Goal: Task Accomplishment & Management: Manage account settings

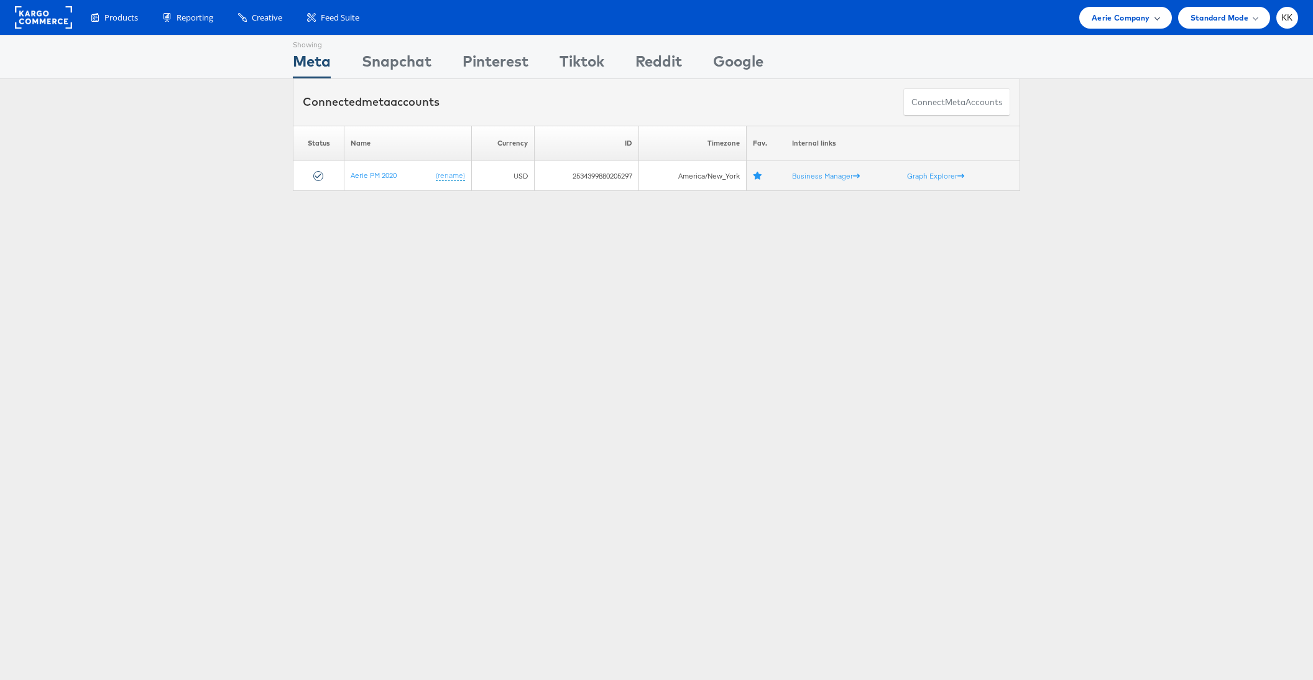
click at [1094, 18] on span "Aerie Company" at bounding box center [1121, 17] width 58 height 13
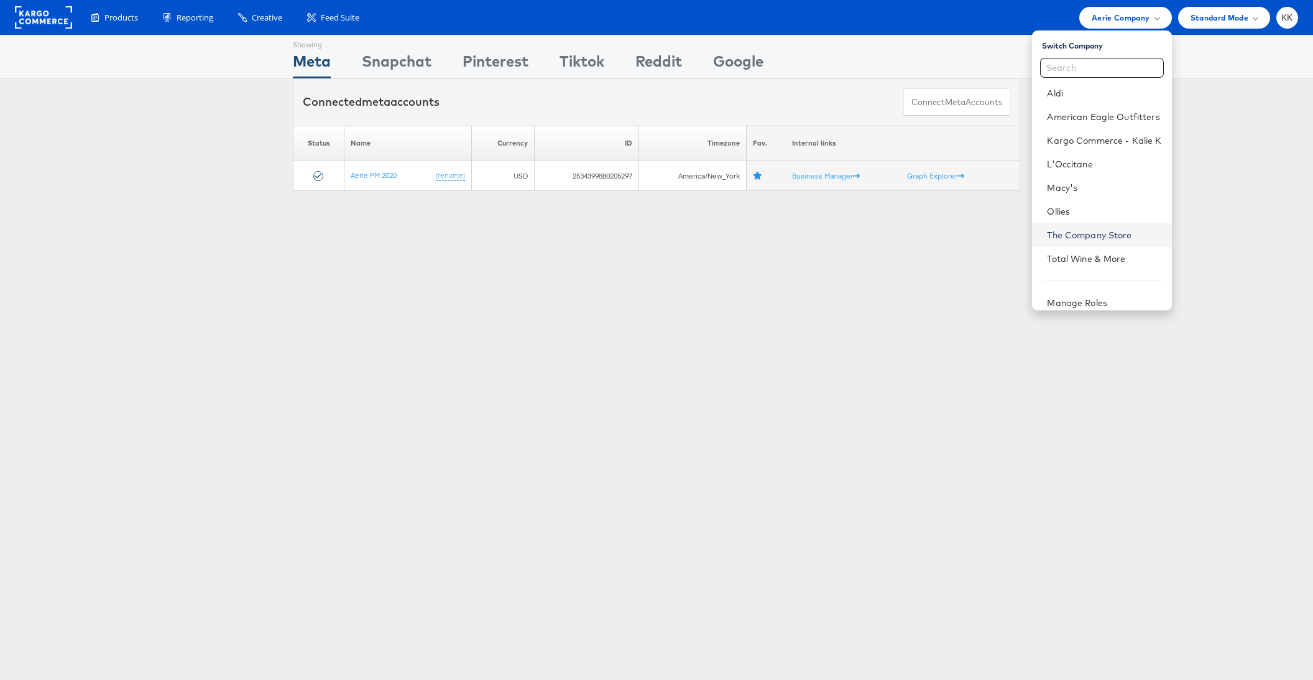
click at [1086, 239] on link "The Company Store" at bounding box center [1104, 235] width 114 height 12
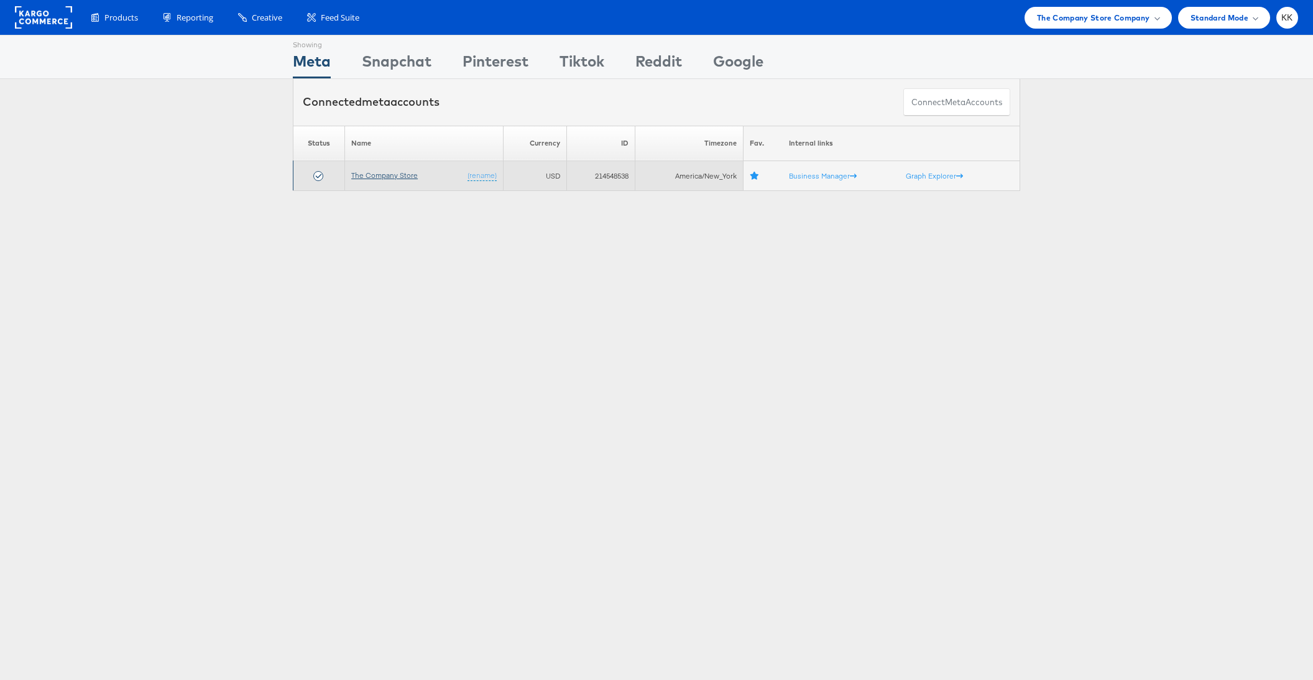
click at [377, 172] on link "The Company Store" at bounding box center [384, 174] width 67 height 9
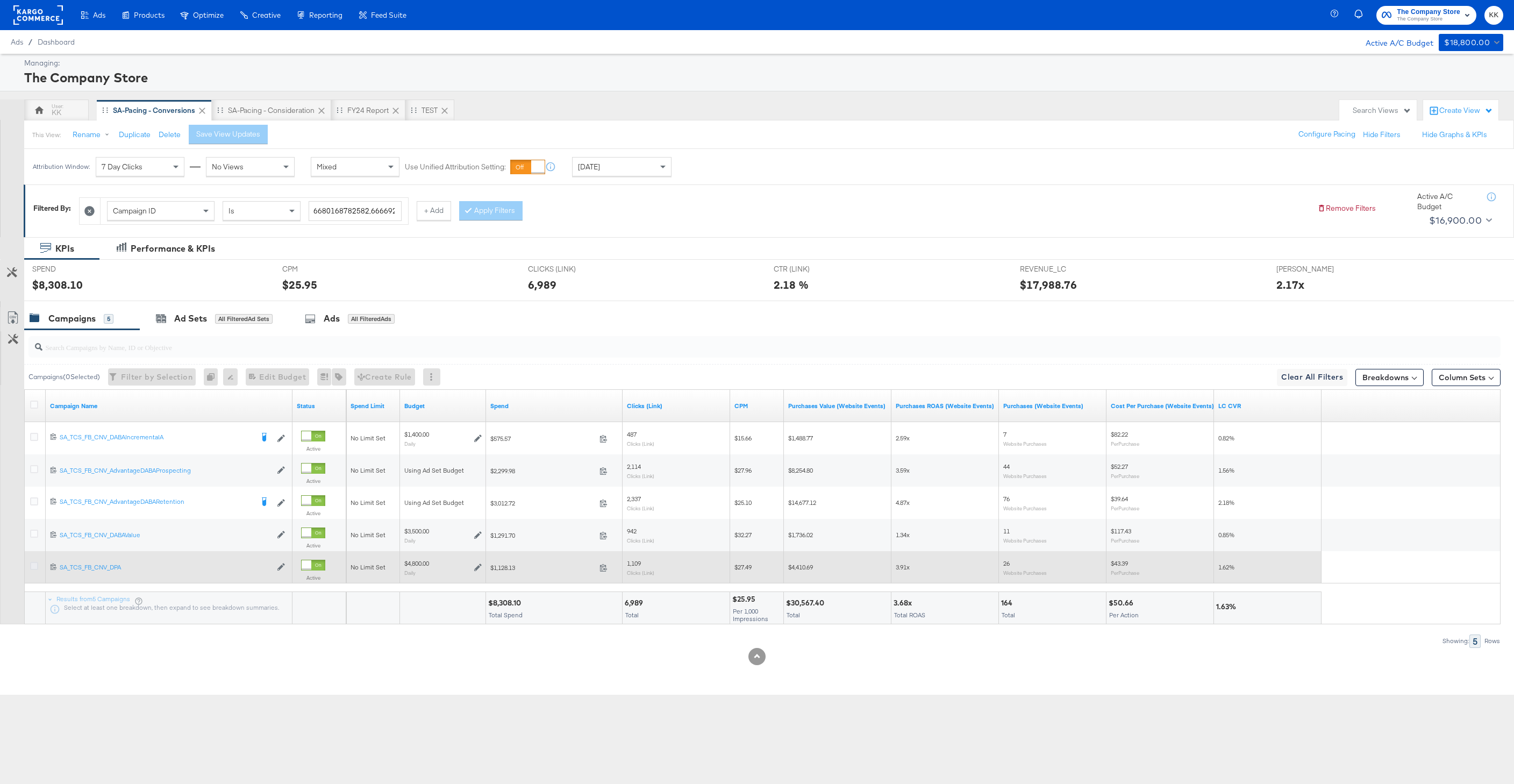
click at [32, 567] on icon at bounding box center [34, 565] width 8 height 8
click at [0, 0] on input "checkbox" at bounding box center [0, 0] width 0 height 0
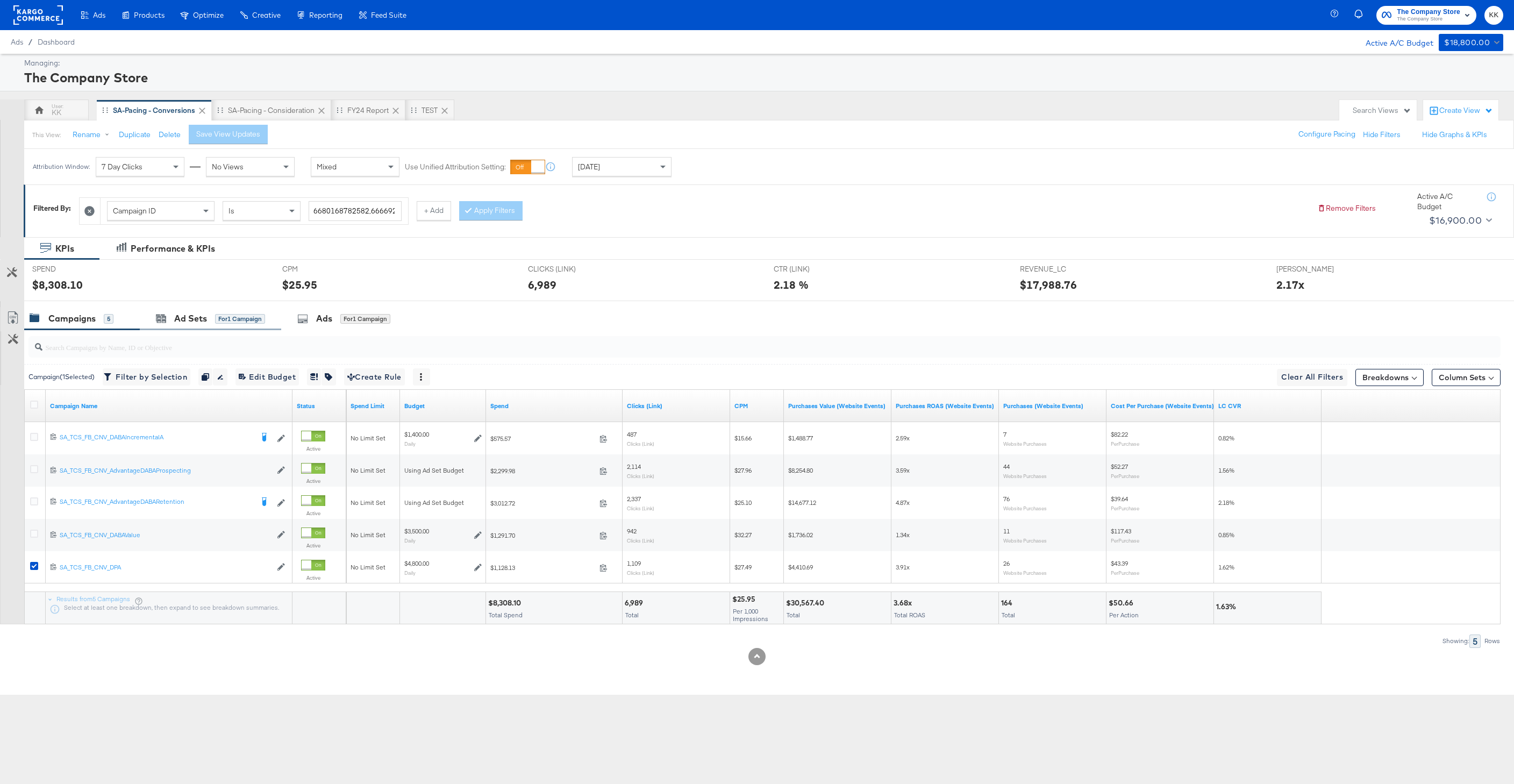
click at [193, 326] on div "Ad Sets for 1 Campaign" at bounding box center [211, 318] width 142 height 23
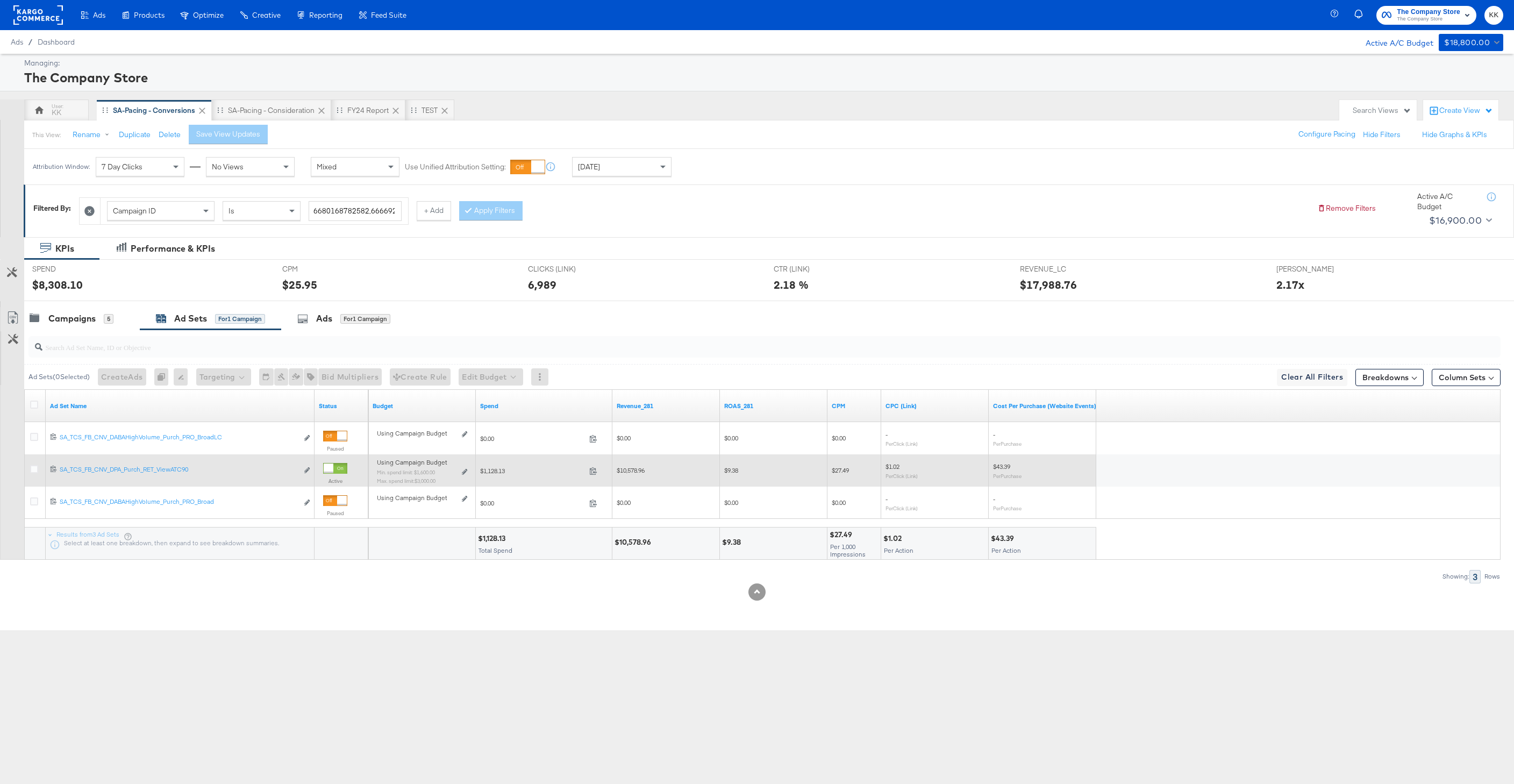
click at [464, 465] on div "Using Campaign Budget Min. spend limit: $1,600.00 Max. spend limit : $3,000.00 …" at bounding box center [422, 475] width 90 height 25
click at [464, 475] on div "Using Campaign Budget Min. spend limit: $1,600.00 Max. spend limit : $3,000.00 …" at bounding box center [422, 475] width 90 height 25
click at [464, 468] on icon at bounding box center [464, 471] width 5 height 6
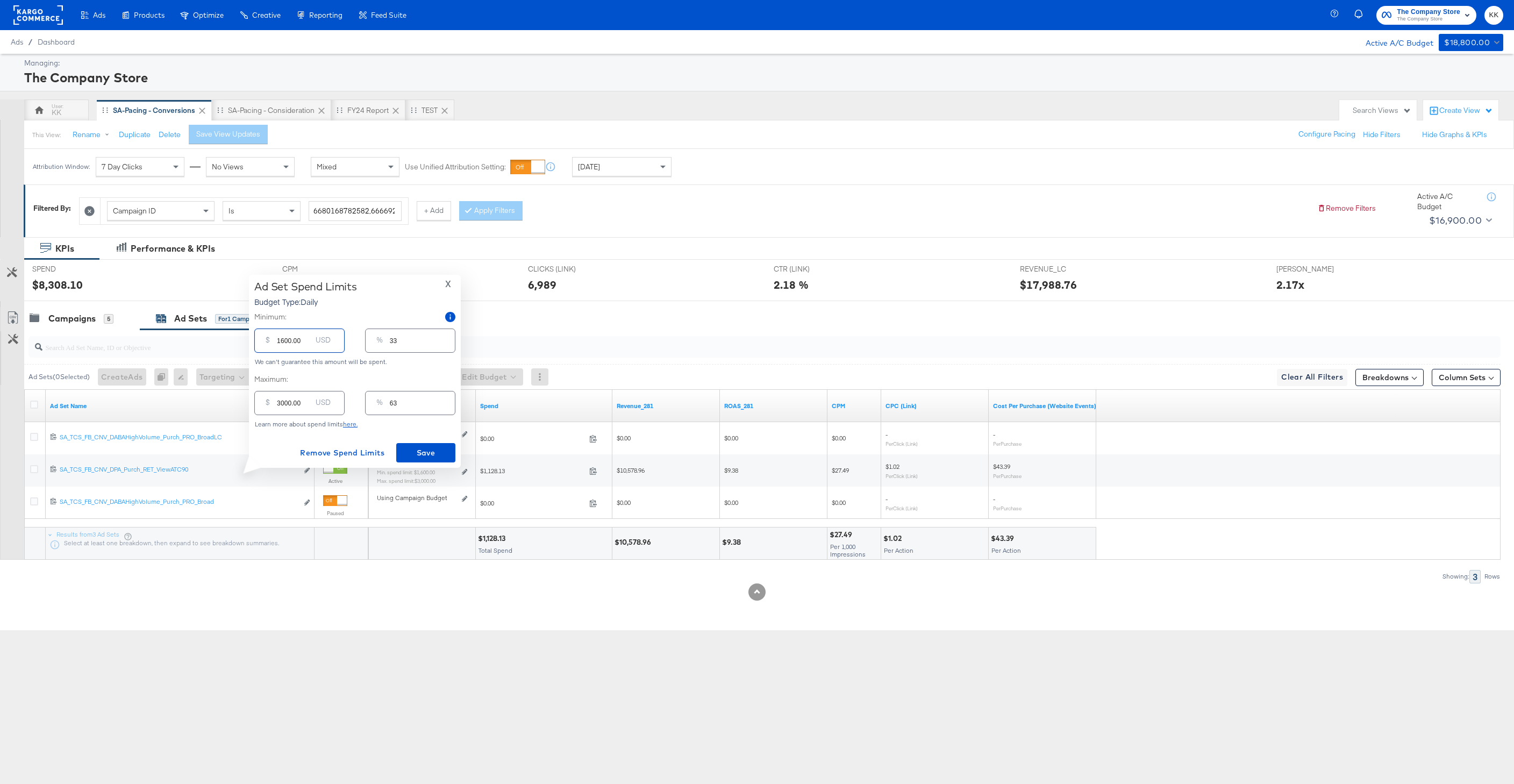
click at [281, 341] on input "1600.00" at bounding box center [294, 336] width 35 height 23
type input "600.00"
type input "13"
type input "600.00"
drag, startPoint x: 284, startPoint y: 405, endPoint x: 274, endPoint y: 405, distance: 10.0
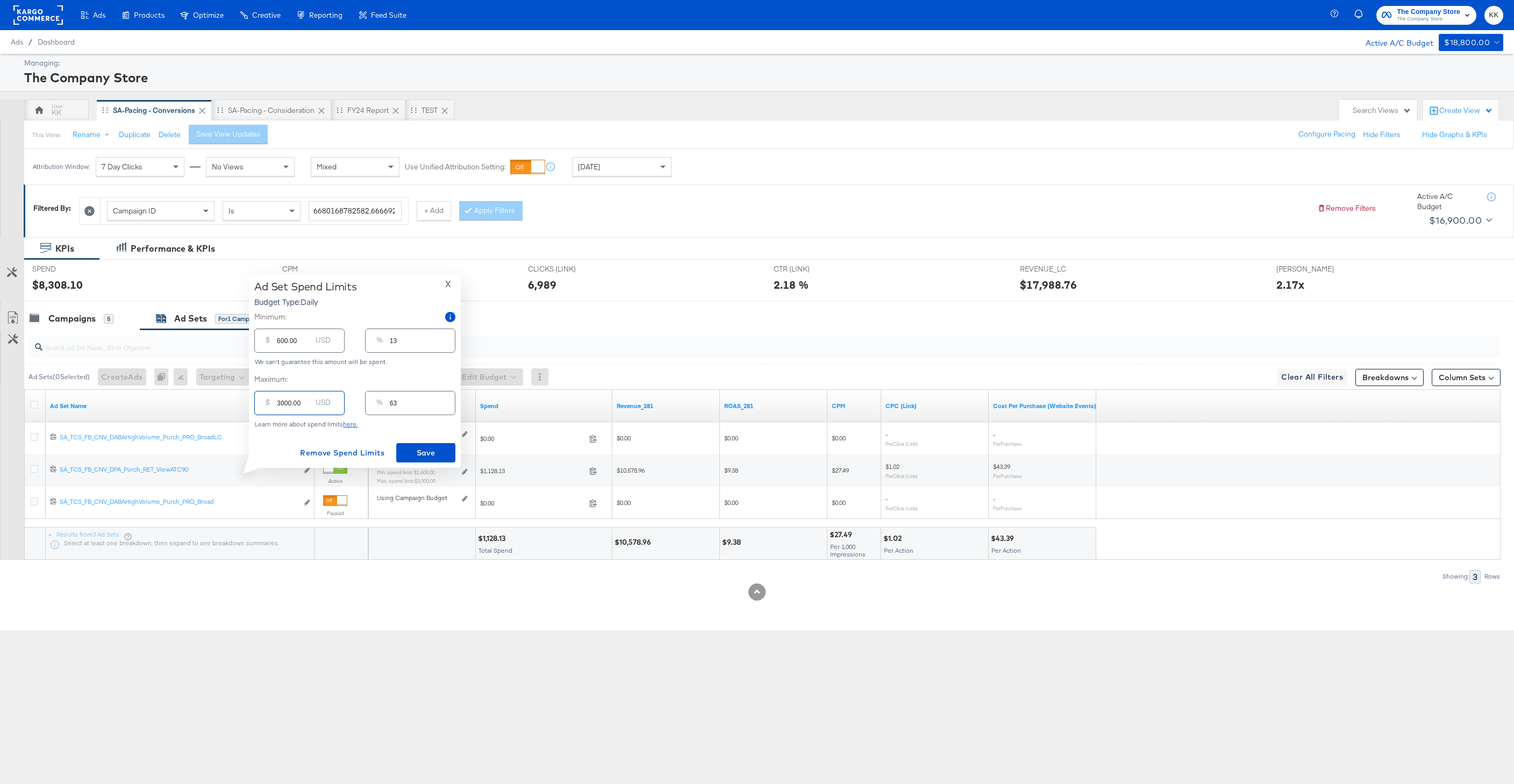
click at [274, 405] on div "$ 3000.00 USD" at bounding box center [299, 403] width 90 height 24
type input "100.00"
type input "2"
type input "1600.00"
type input "33"
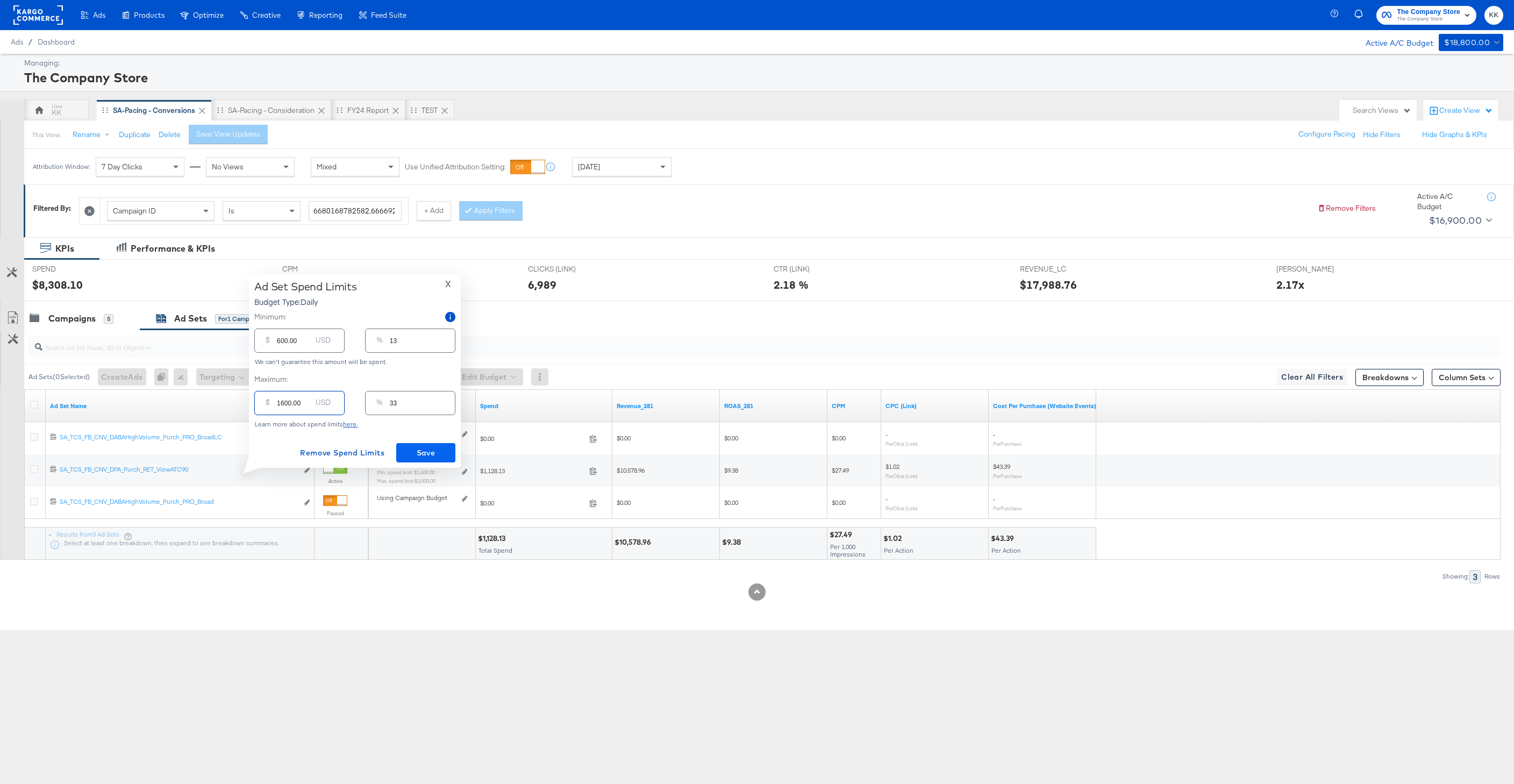
type input "1600.00"
click at [434, 452] on span "Save" at bounding box center [425, 453] width 50 height 14
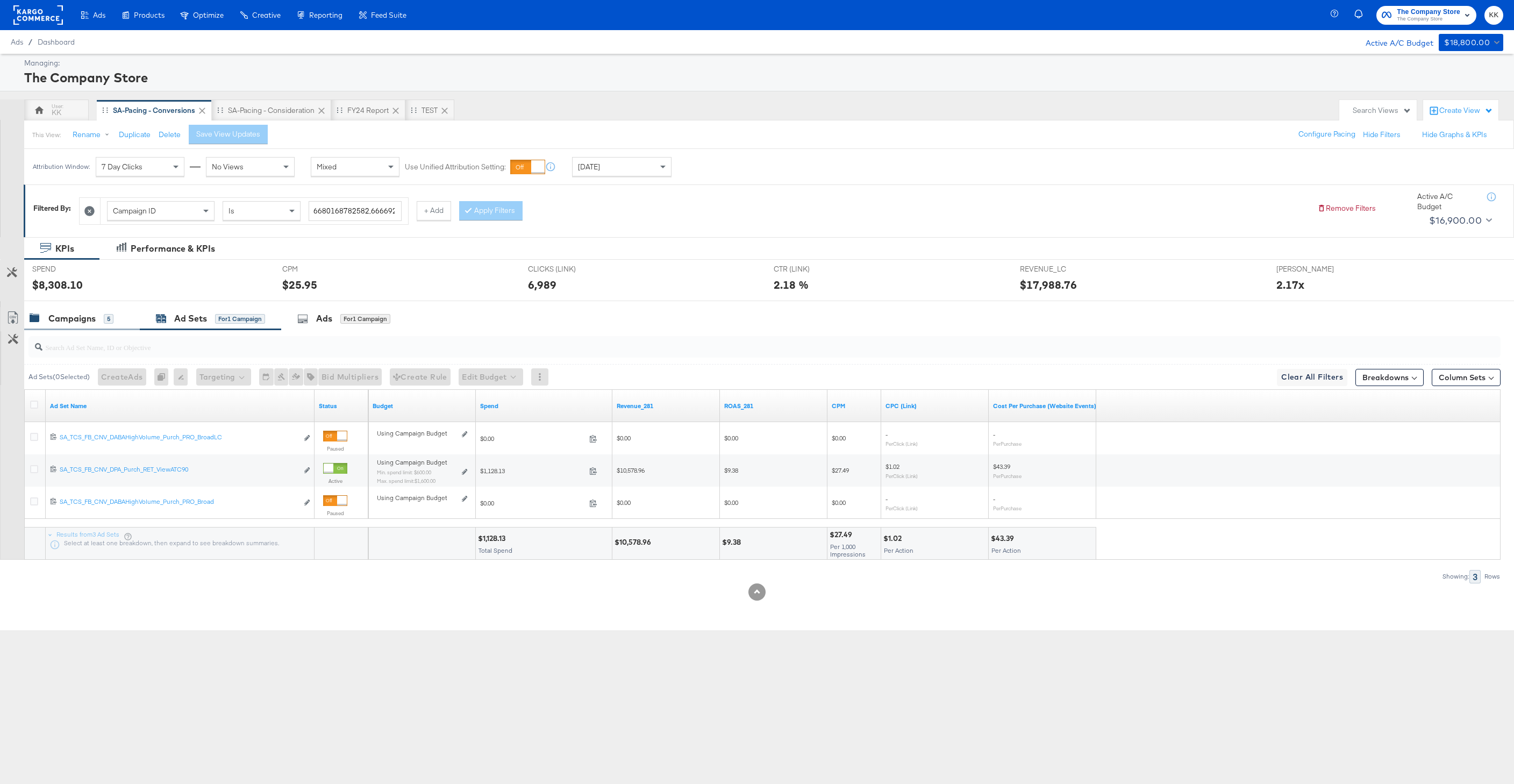
click at [89, 321] on div "Campaigns" at bounding box center [72, 318] width 48 height 12
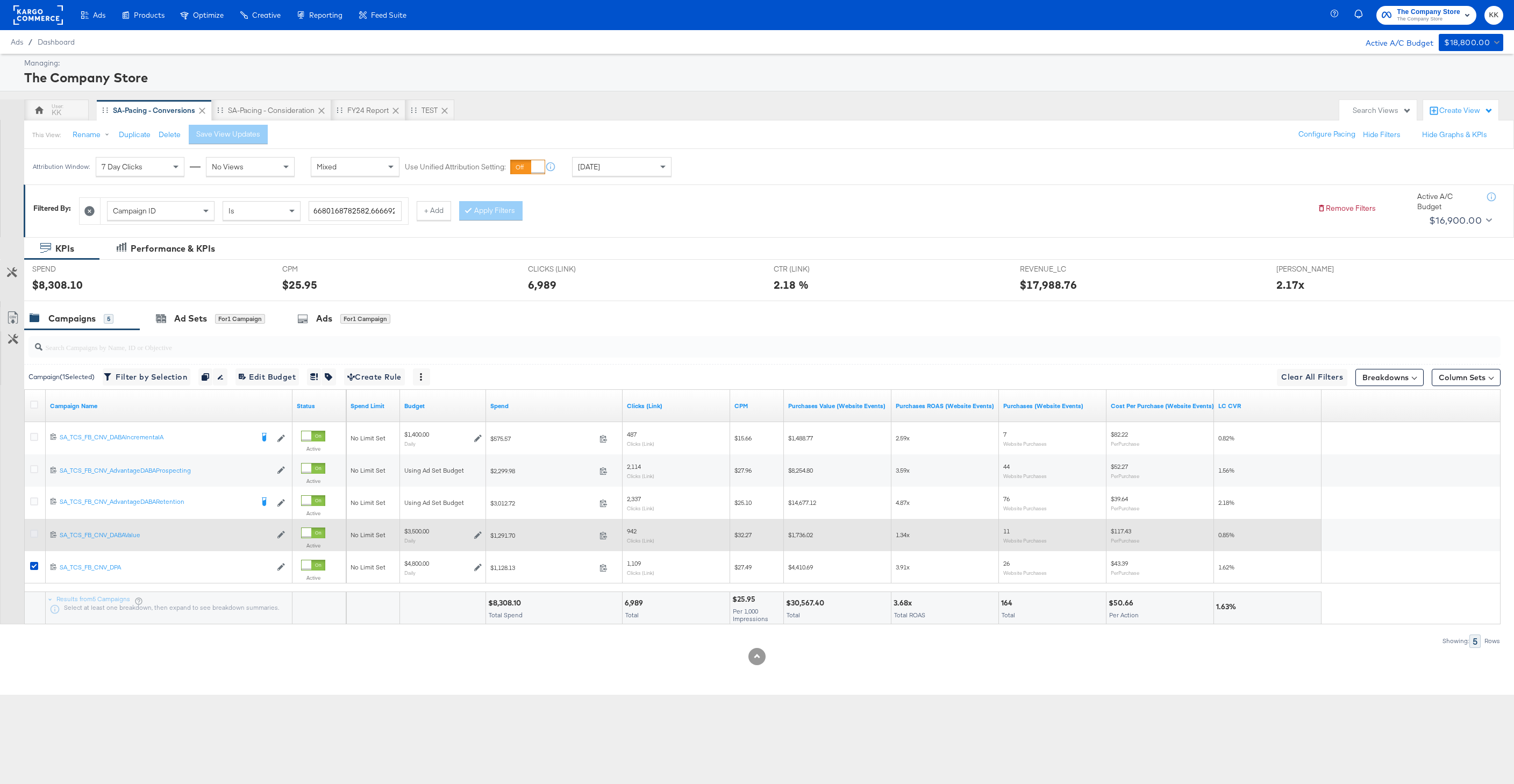
click at [33, 533] on icon at bounding box center [34, 533] width 8 height 8
click at [0, 0] on input "checkbox" at bounding box center [0, 0] width 0 height 0
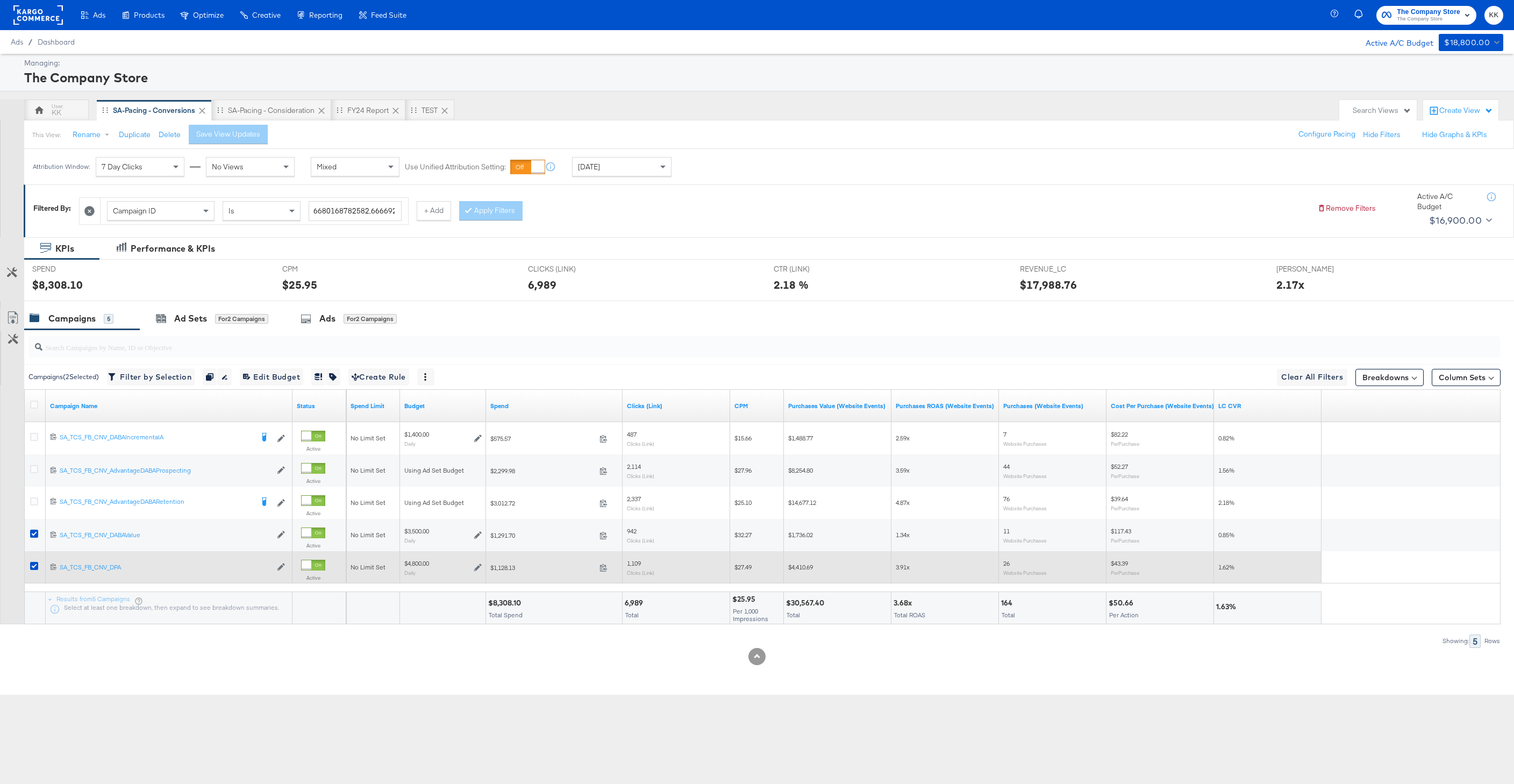
click at [34, 570] on div at bounding box center [35, 567] width 11 height 10
click at [33, 564] on icon at bounding box center [34, 565] width 8 height 8
click at [0, 0] on input "checkbox" at bounding box center [0, 0] width 0 height 0
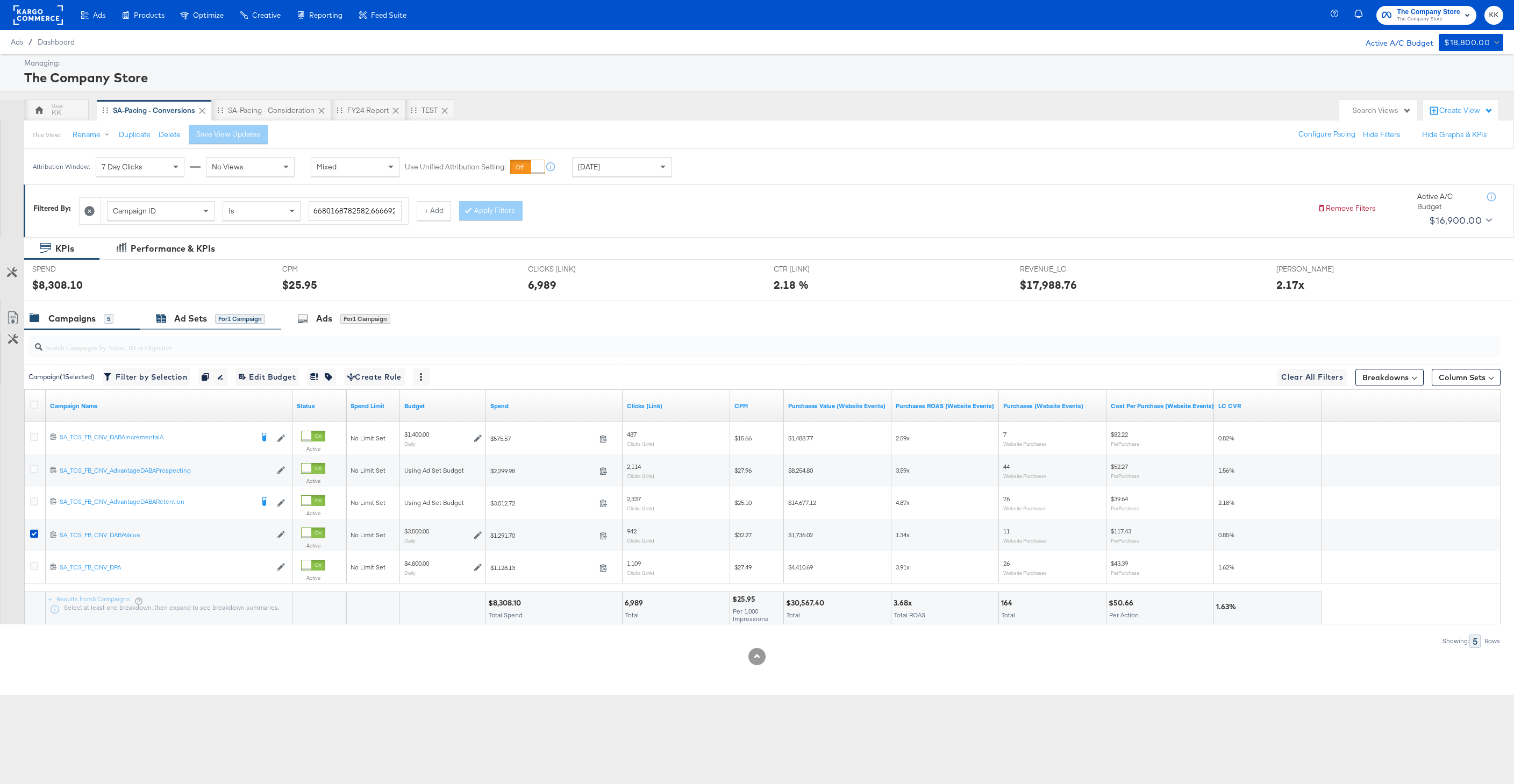
click at [169, 320] on div "Ad Sets for 1 Campaign" at bounding box center [210, 318] width 109 height 12
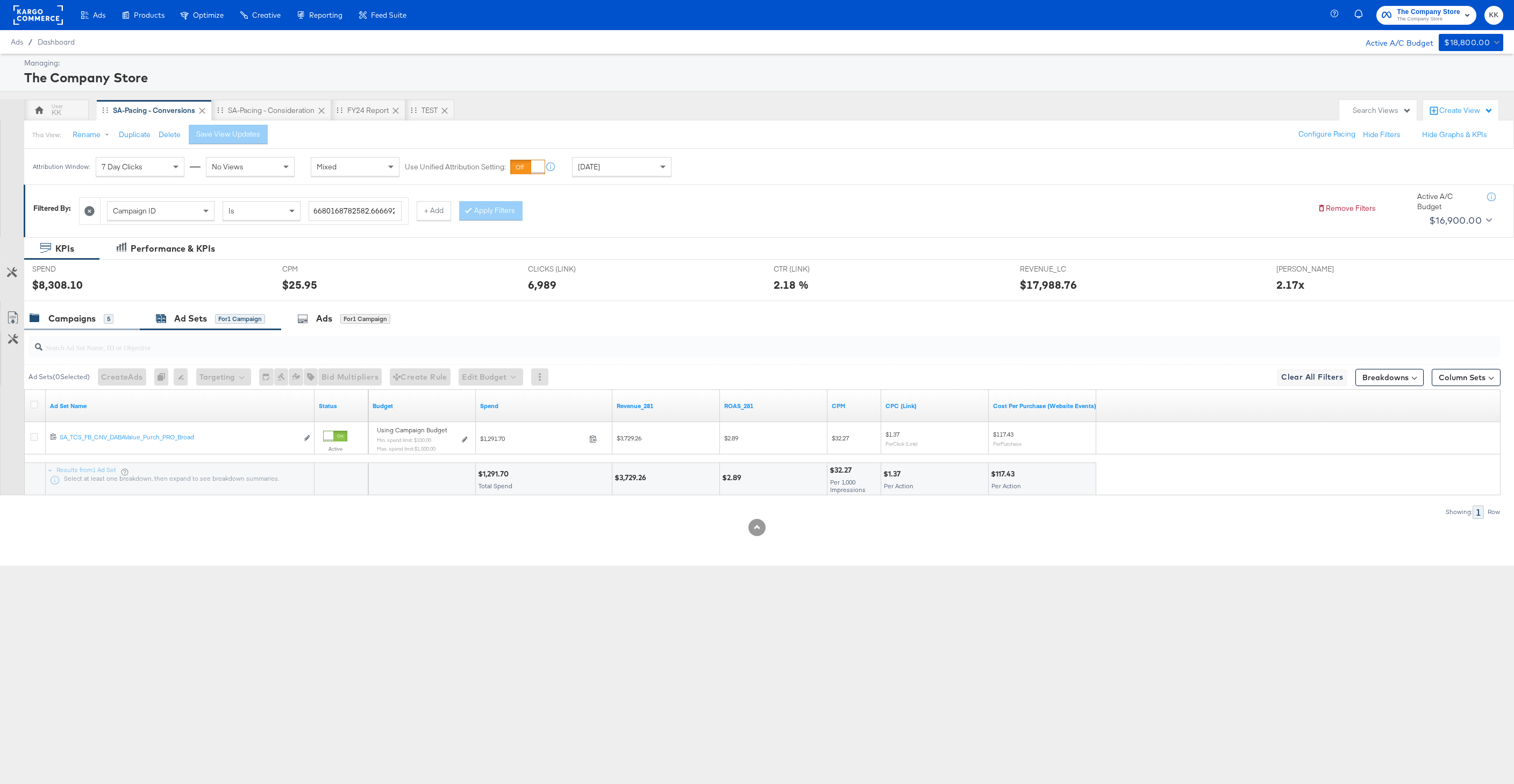
click at [90, 325] on div "Campaigns" at bounding box center [72, 318] width 48 height 12
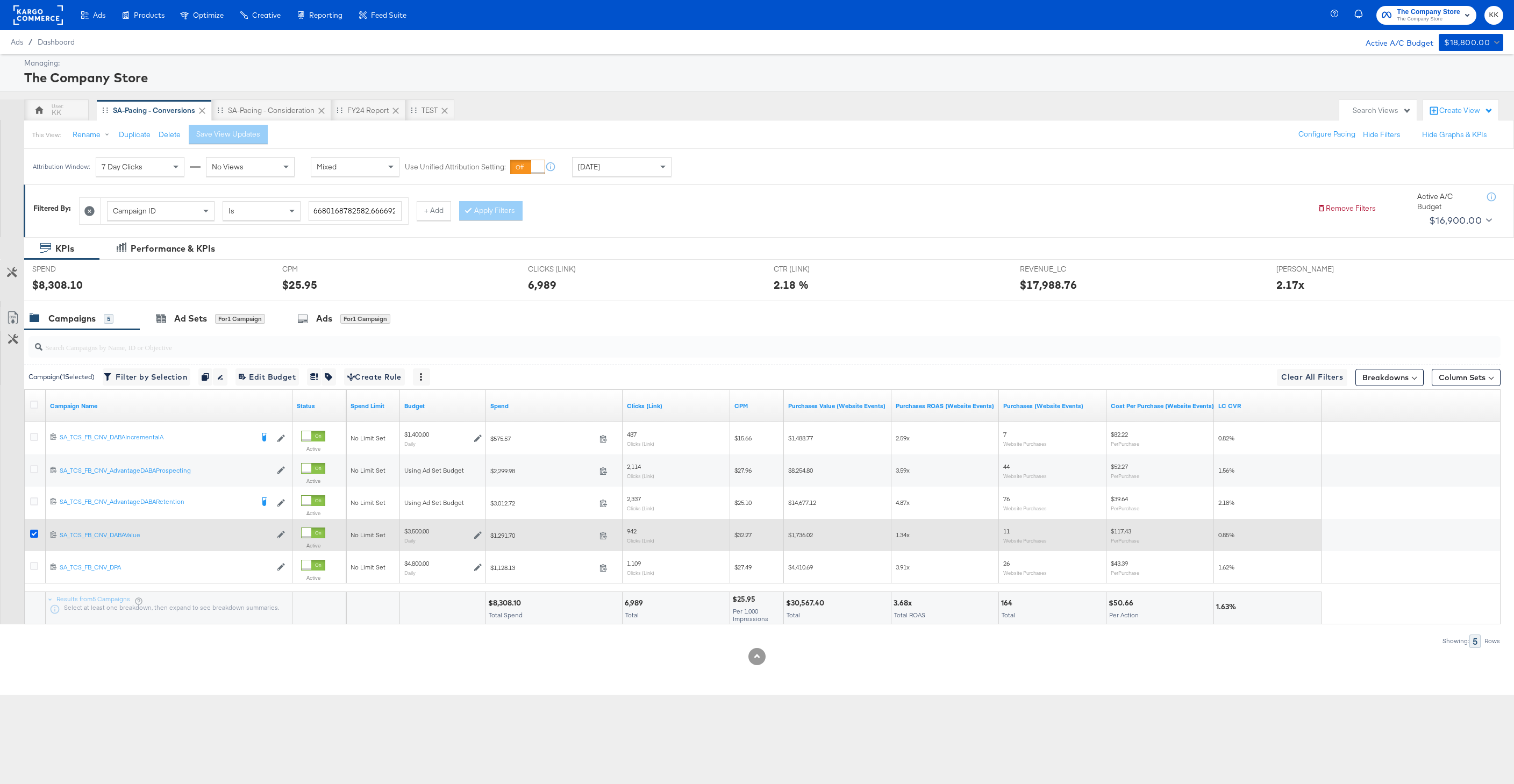
click at [34, 533] on icon at bounding box center [34, 533] width 8 height 8
click at [0, 0] on input "checkbox" at bounding box center [0, 0] width 0 height 0
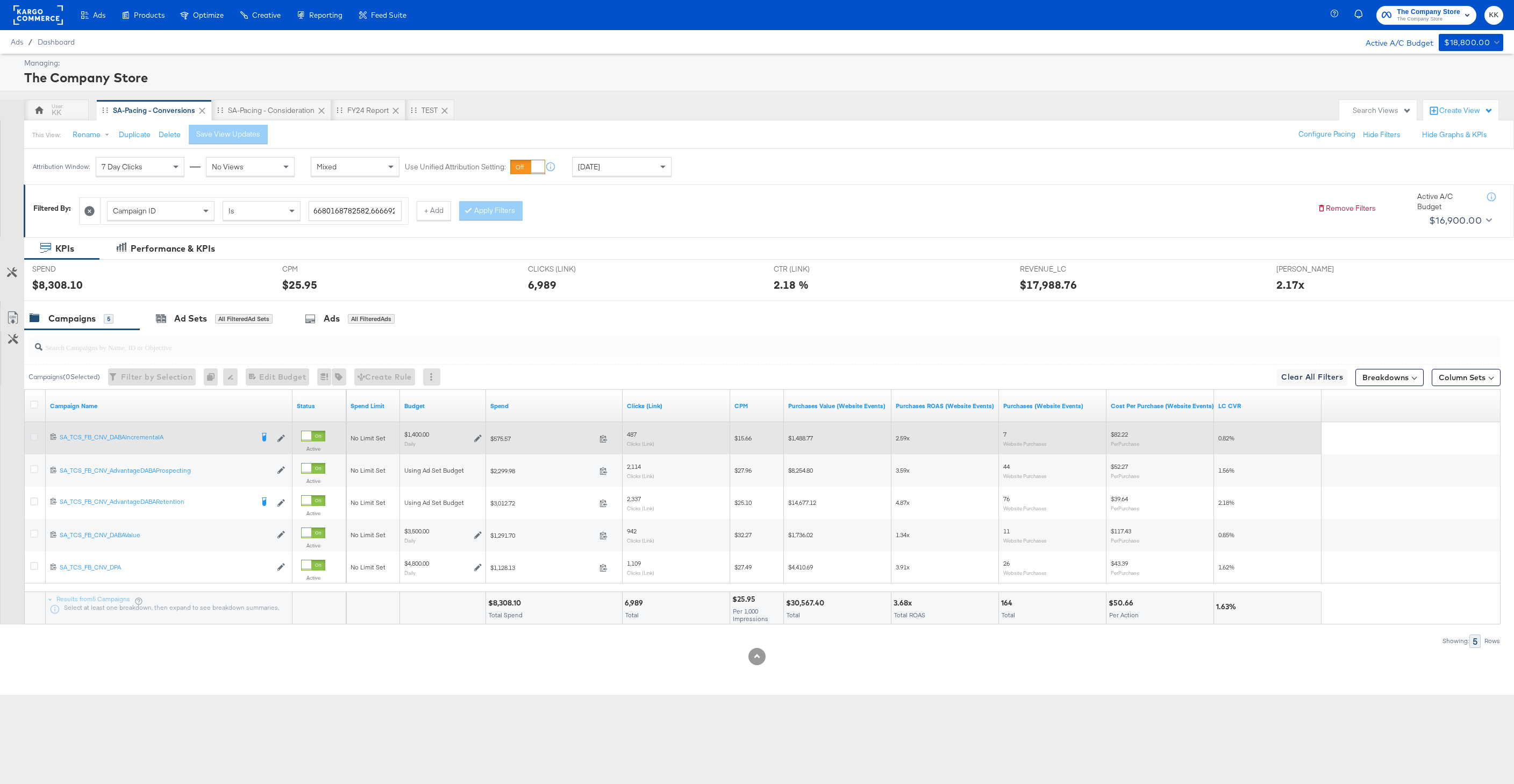
click at [34, 439] on icon at bounding box center [34, 437] width 8 height 8
click at [0, 0] on input "checkbox" at bounding box center [0, 0] width 0 height 0
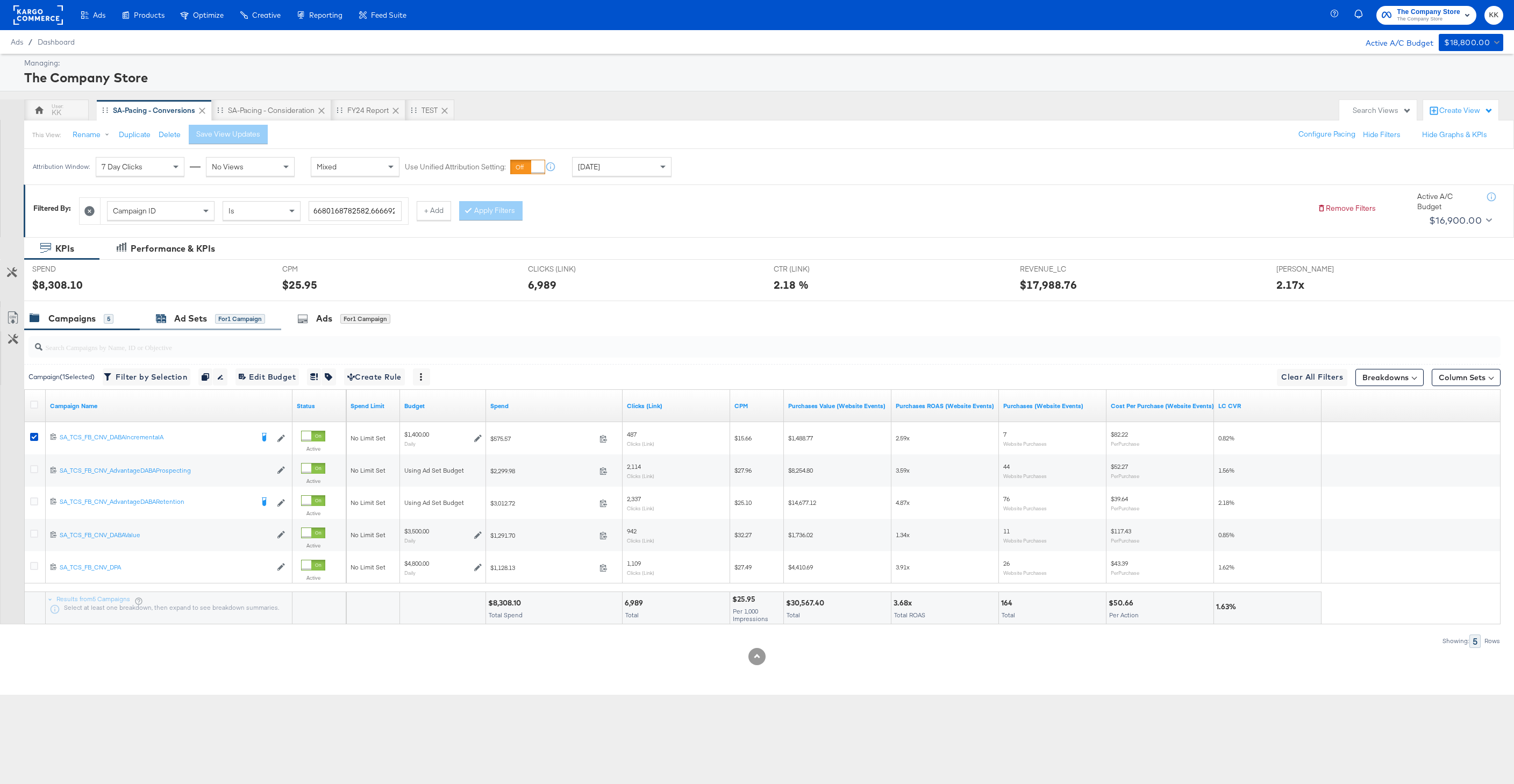
click at [180, 319] on div "Ad Sets" at bounding box center [190, 318] width 33 height 12
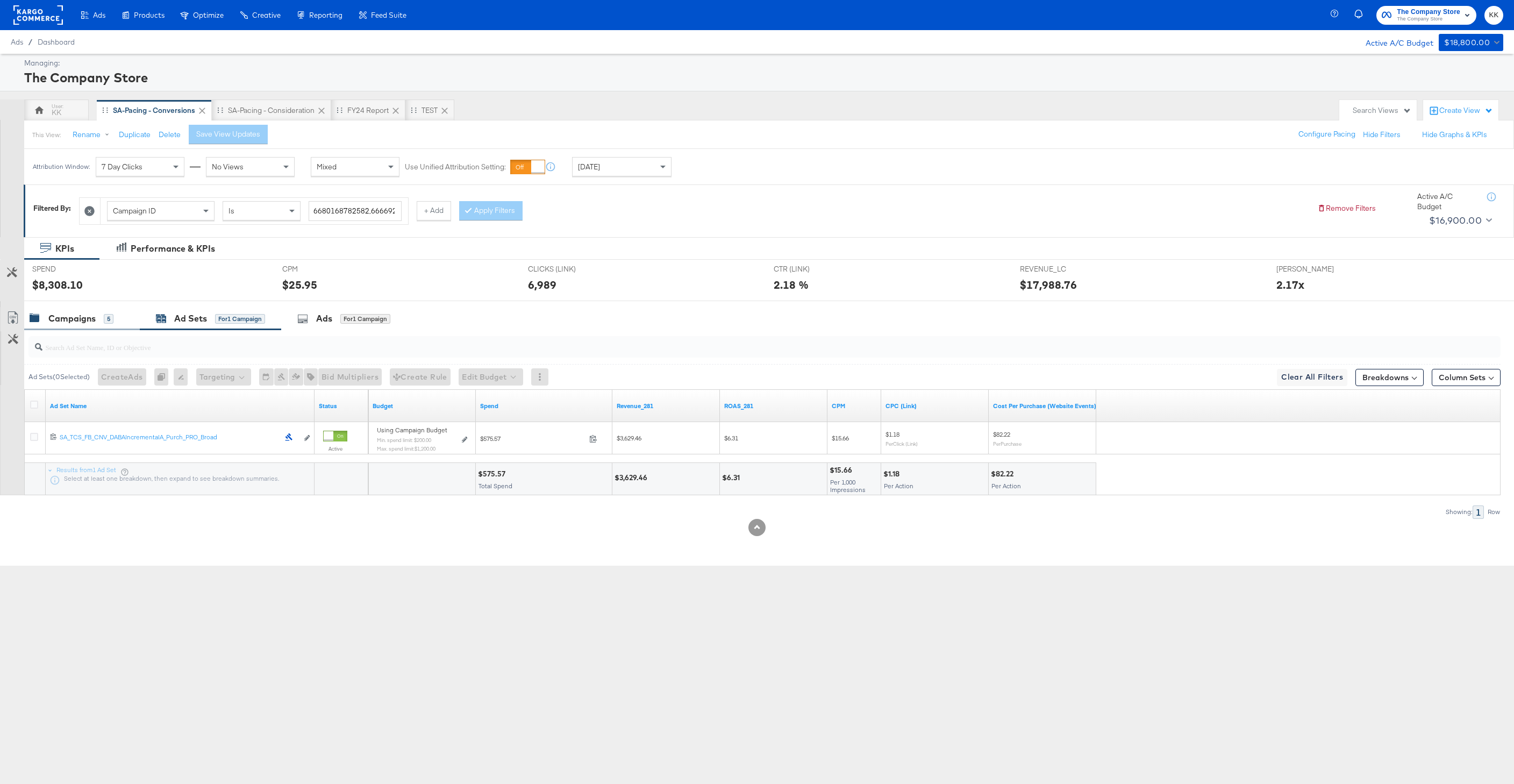
click at [70, 321] on div "Campaigns" at bounding box center [72, 318] width 48 height 12
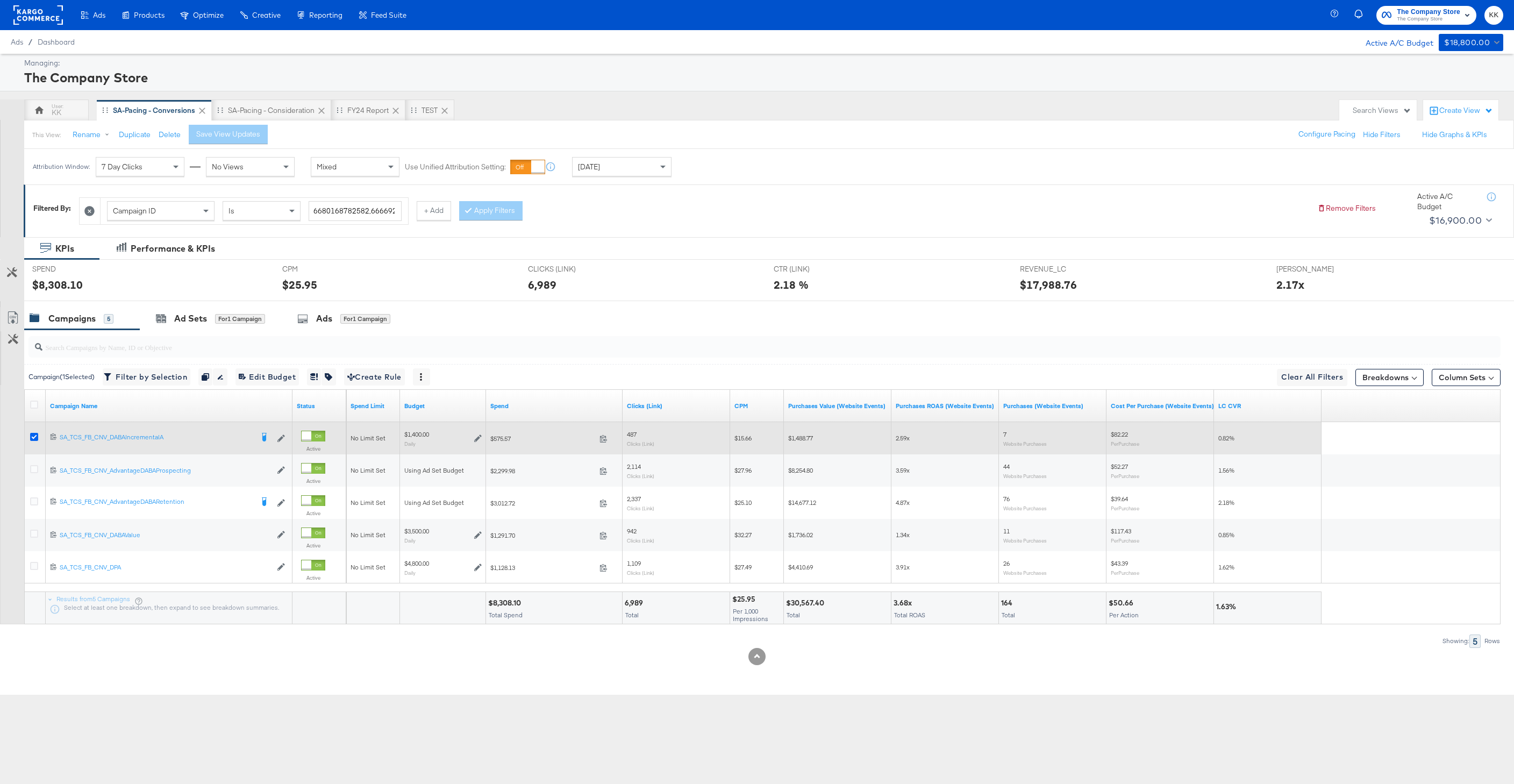
click at [37, 435] on icon at bounding box center [34, 437] width 8 height 8
click at [0, 0] on input "checkbox" at bounding box center [0, 0] width 0 height 0
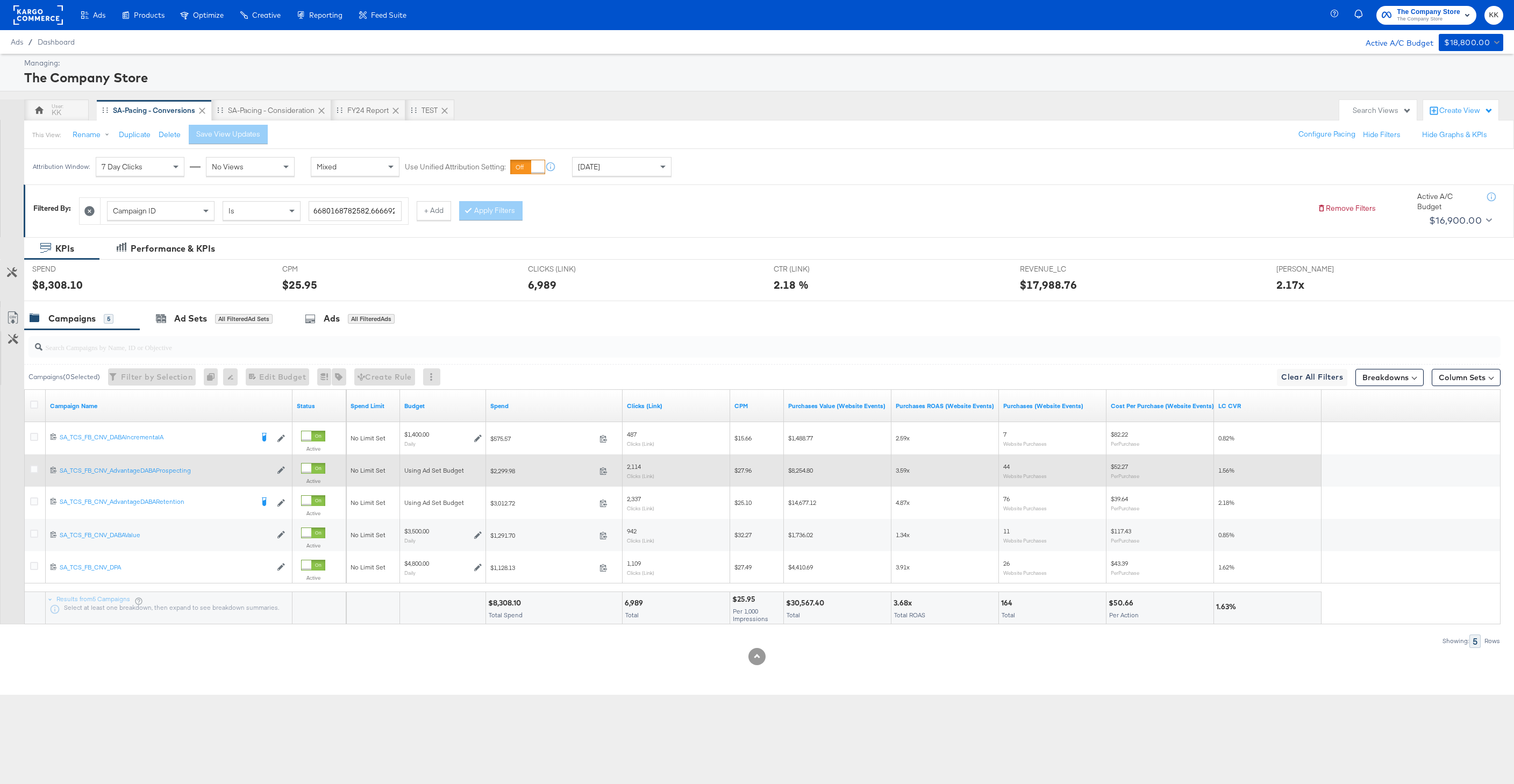
click at [33, 475] on div at bounding box center [35, 470] width 20 height 19
click at [35, 473] on icon at bounding box center [34, 468] width 8 height 8
click at [0, 0] on input "checkbox" at bounding box center [0, 0] width 0 height 0
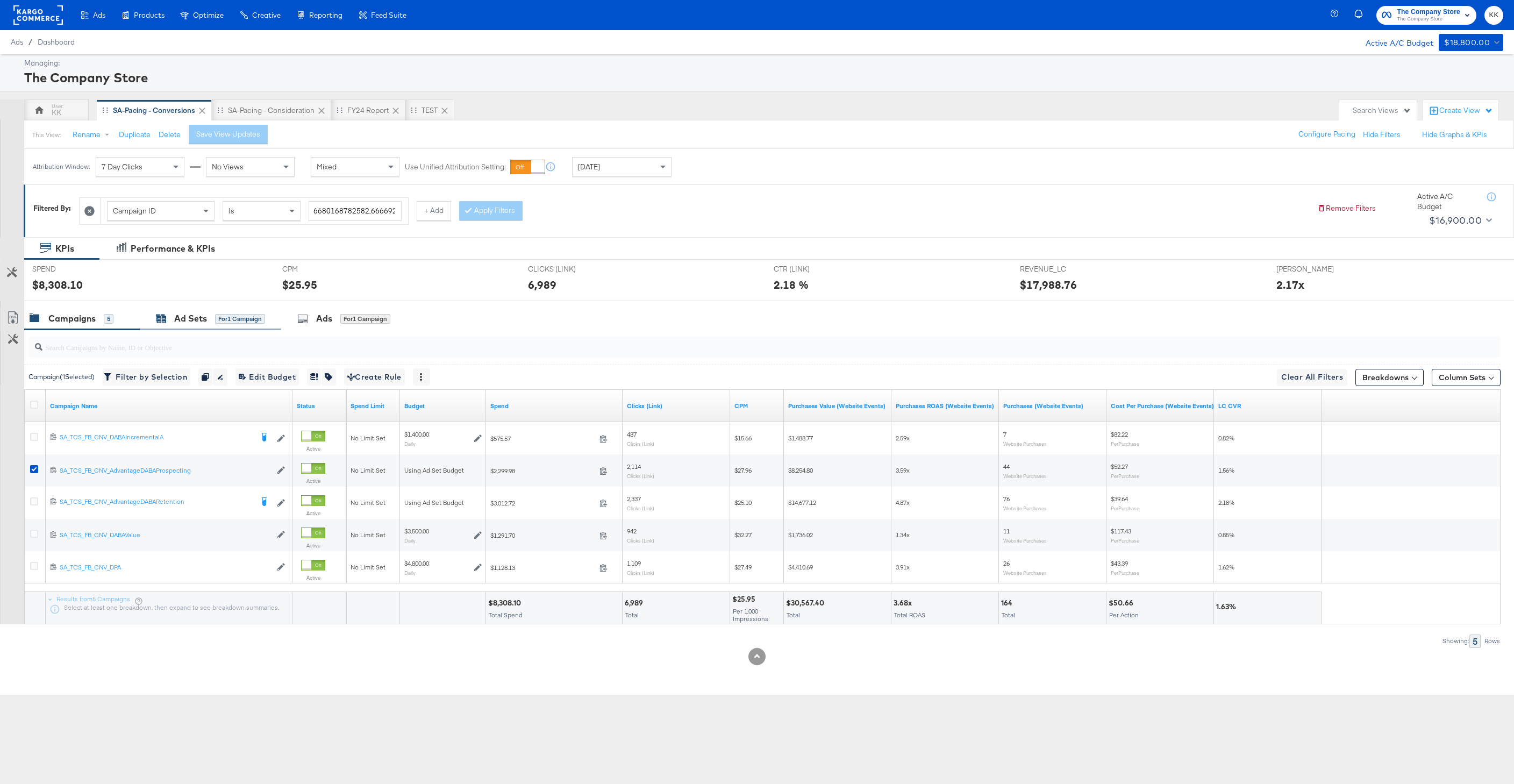
click at [161, 318] on icon at bounding box center [159, 318] width 4 height 3
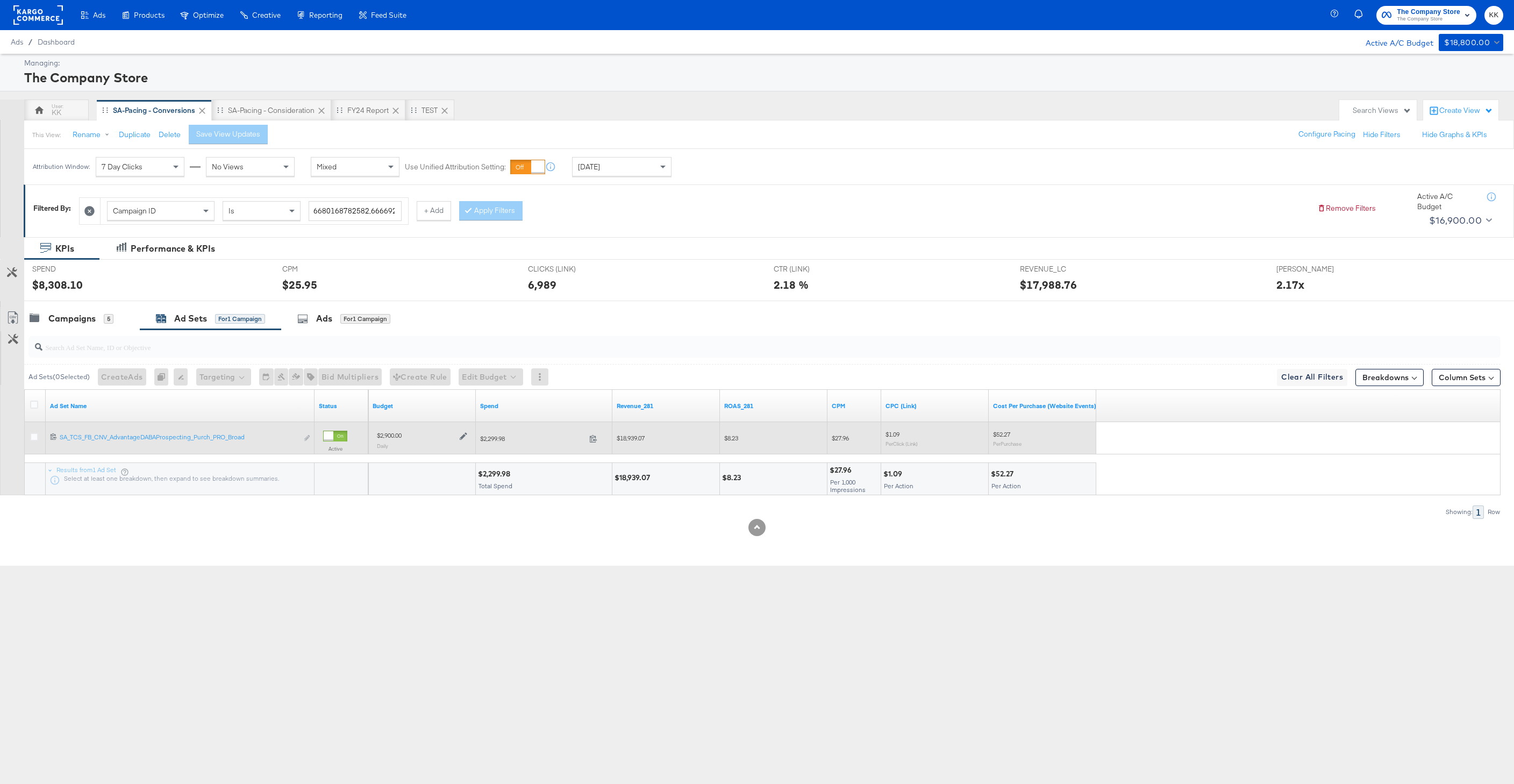
click at [457, 438] on div at bounding box center [463, 435] width 10 height 10
click at [460, 437] on icon at bounding box center [463, 437] width 8 height 8
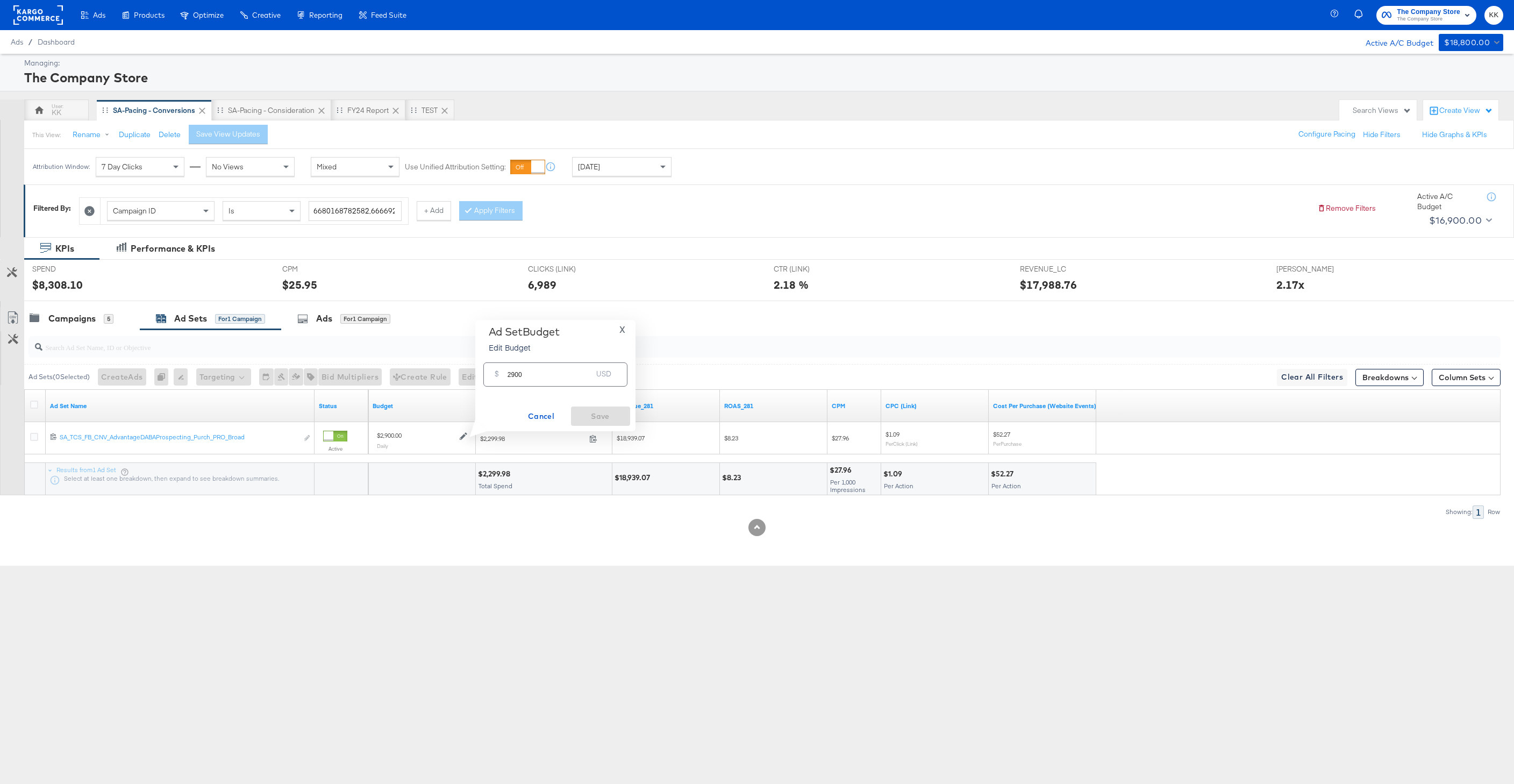
click at [514, 375] on input "2900" at bounding box center [550, 370] width 85 height 23
type input "2500"
click at [603, 412] on span "Save" at bounding box center [600, 417] width 50 height 14
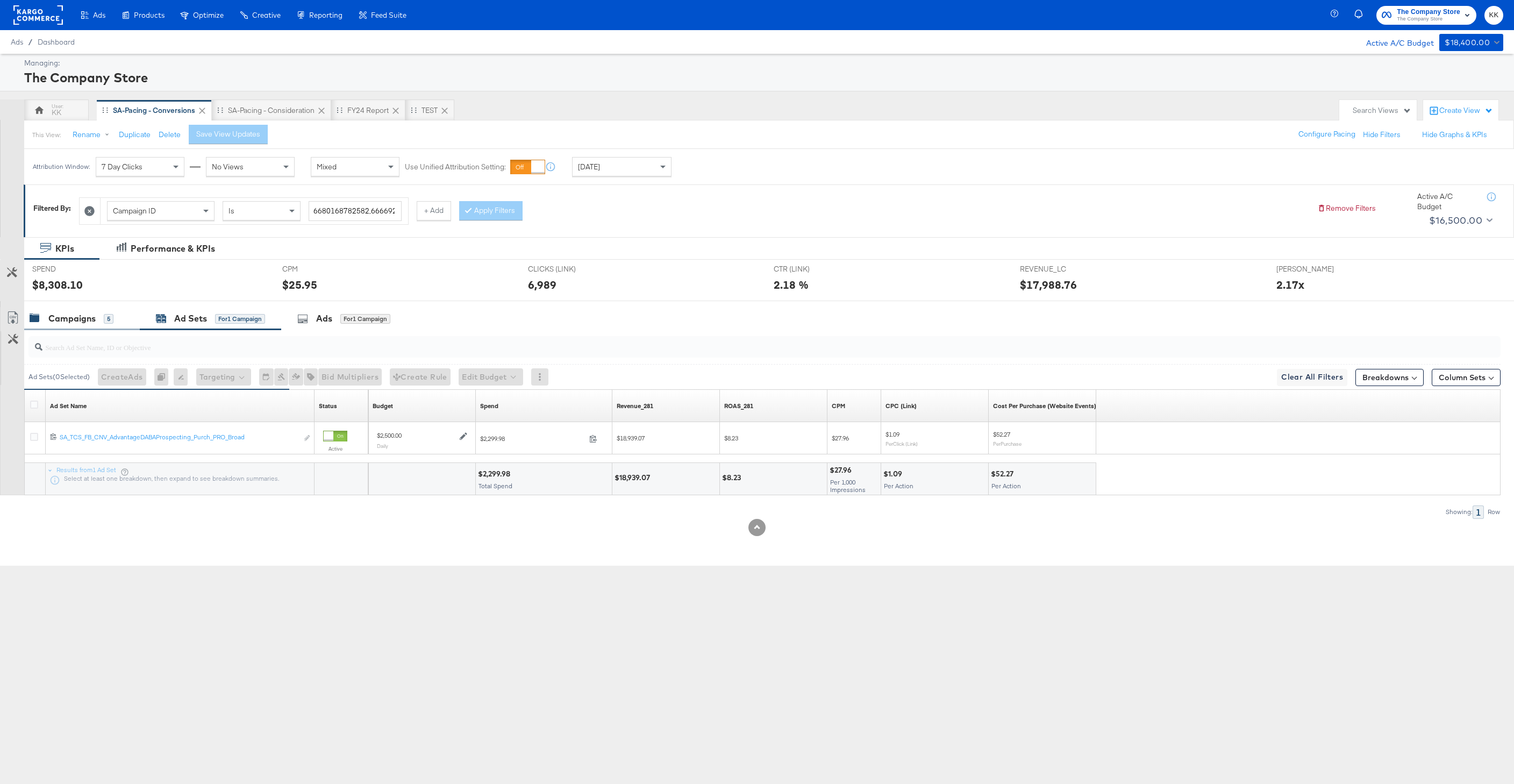
click at [100, 322] on div "Campaigns 5" at bounding box center [71, 318] width 84 height 12
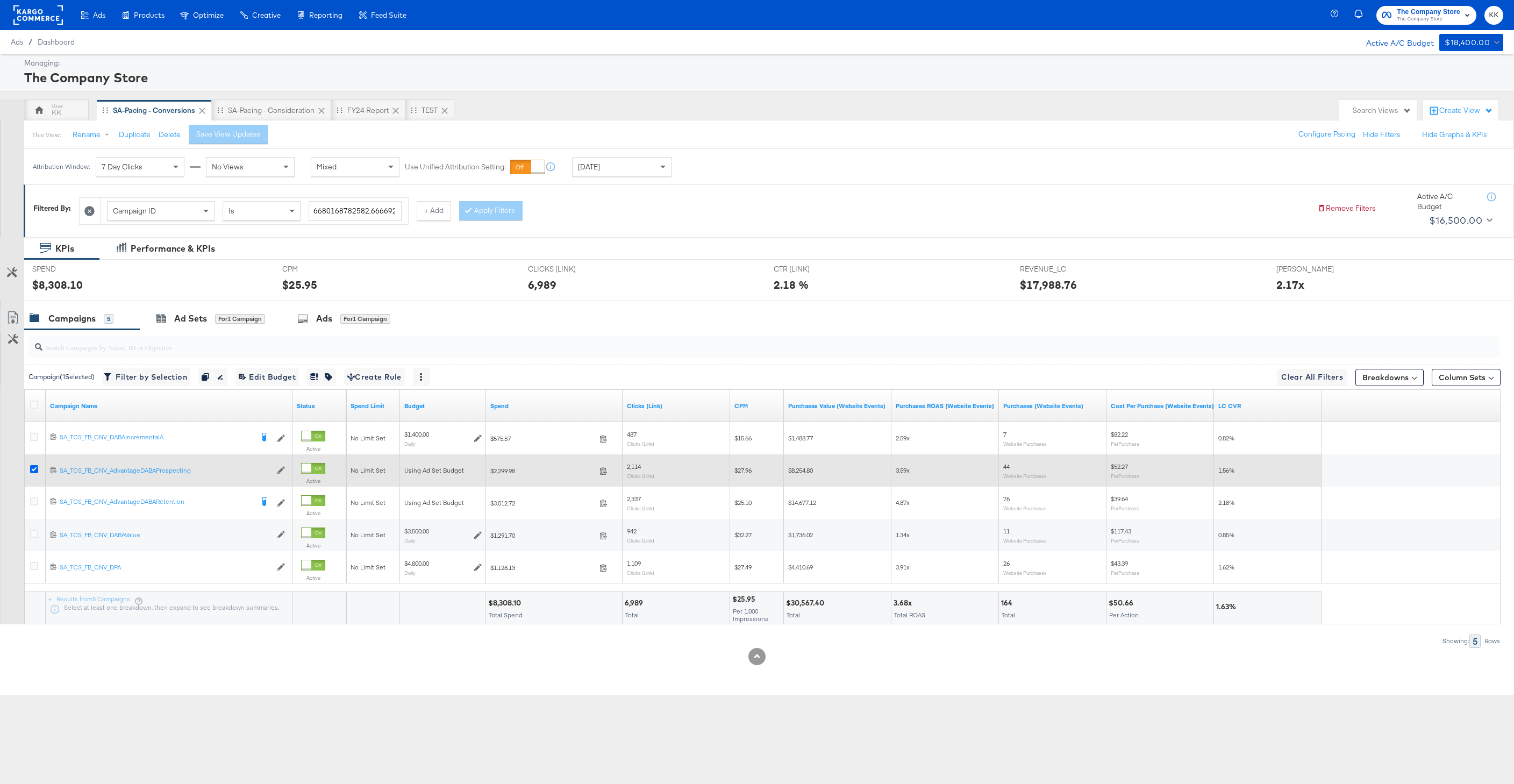
click at [36, 469] on icon at bounding box center [34, 468] width 8 height 8
click at [0, 0] on input "checkbox" at bounding box center [0, 0] width 0 height 0
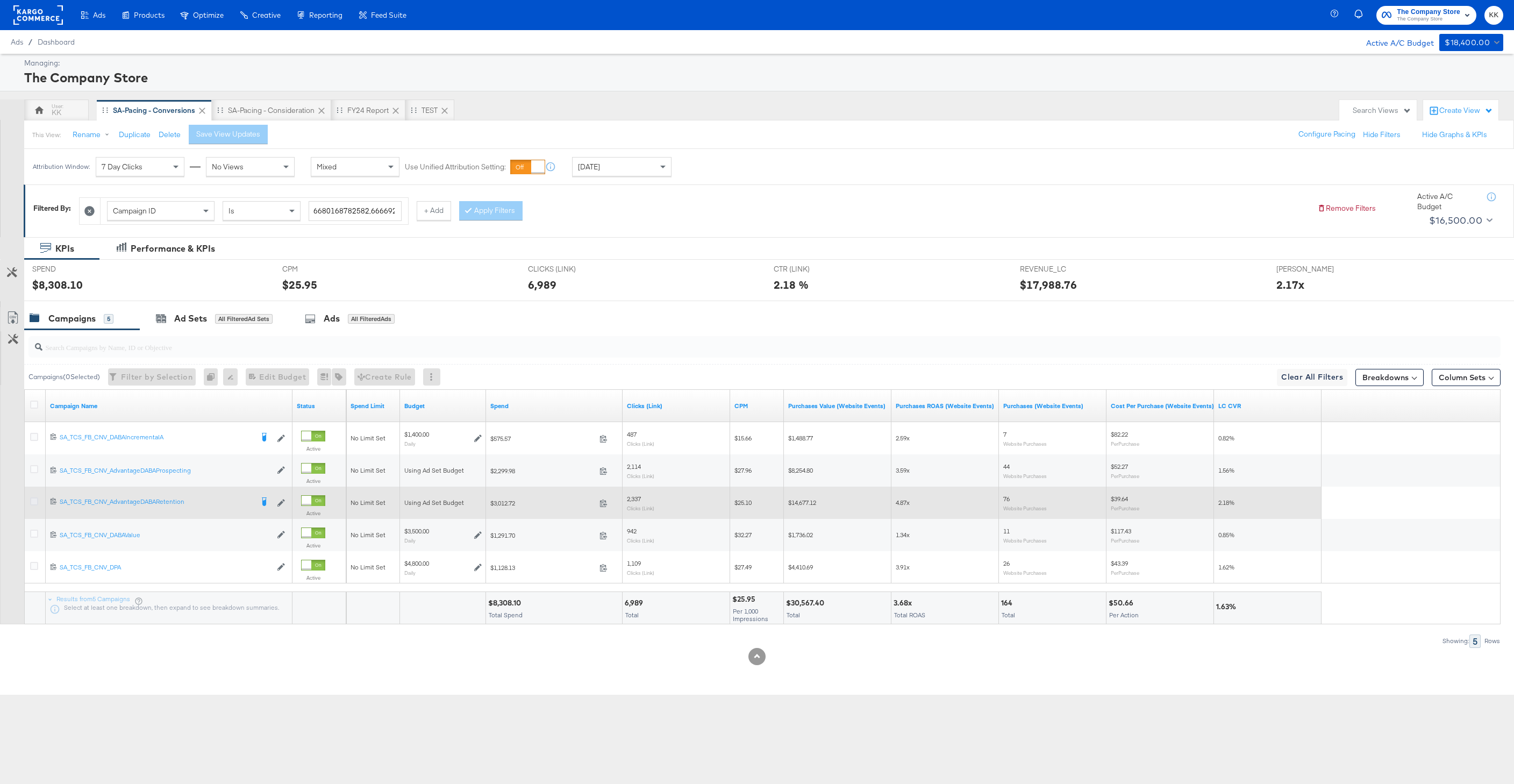
click at [35, 501] on icon at bounding box center [34, 500] width 8 height 8
click at [0, 0] on input "checkbox" at bounding box center [0, 0] width 0 height 0
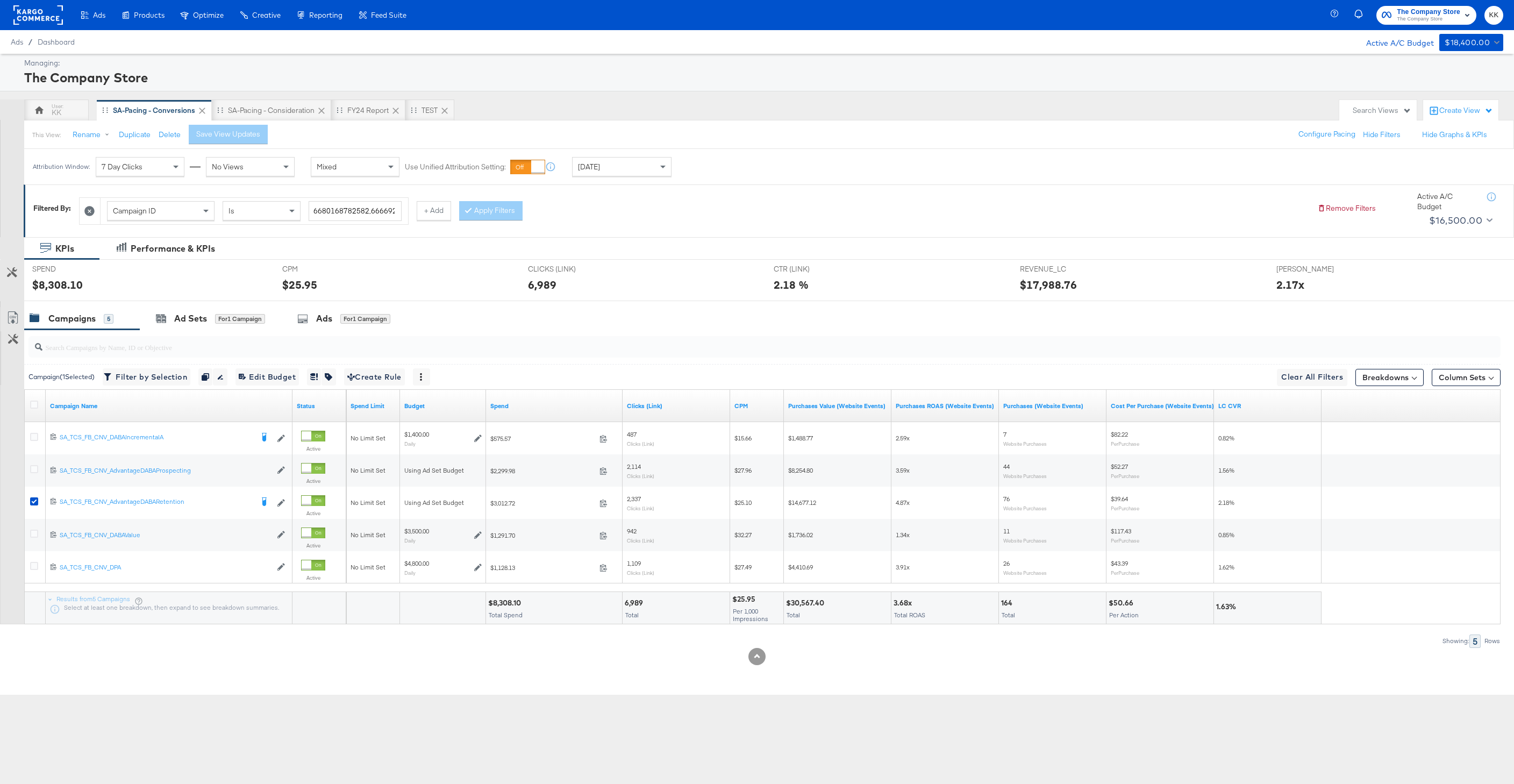
click at [193, 295] on div "SPEND SPEND $8,308.10" at bounding box center [149, 279] width 250 height 41
click at [193, 309] on div "Ad Sets for 1 Campaign" at bounding box center [211, 318] width 142 height 23
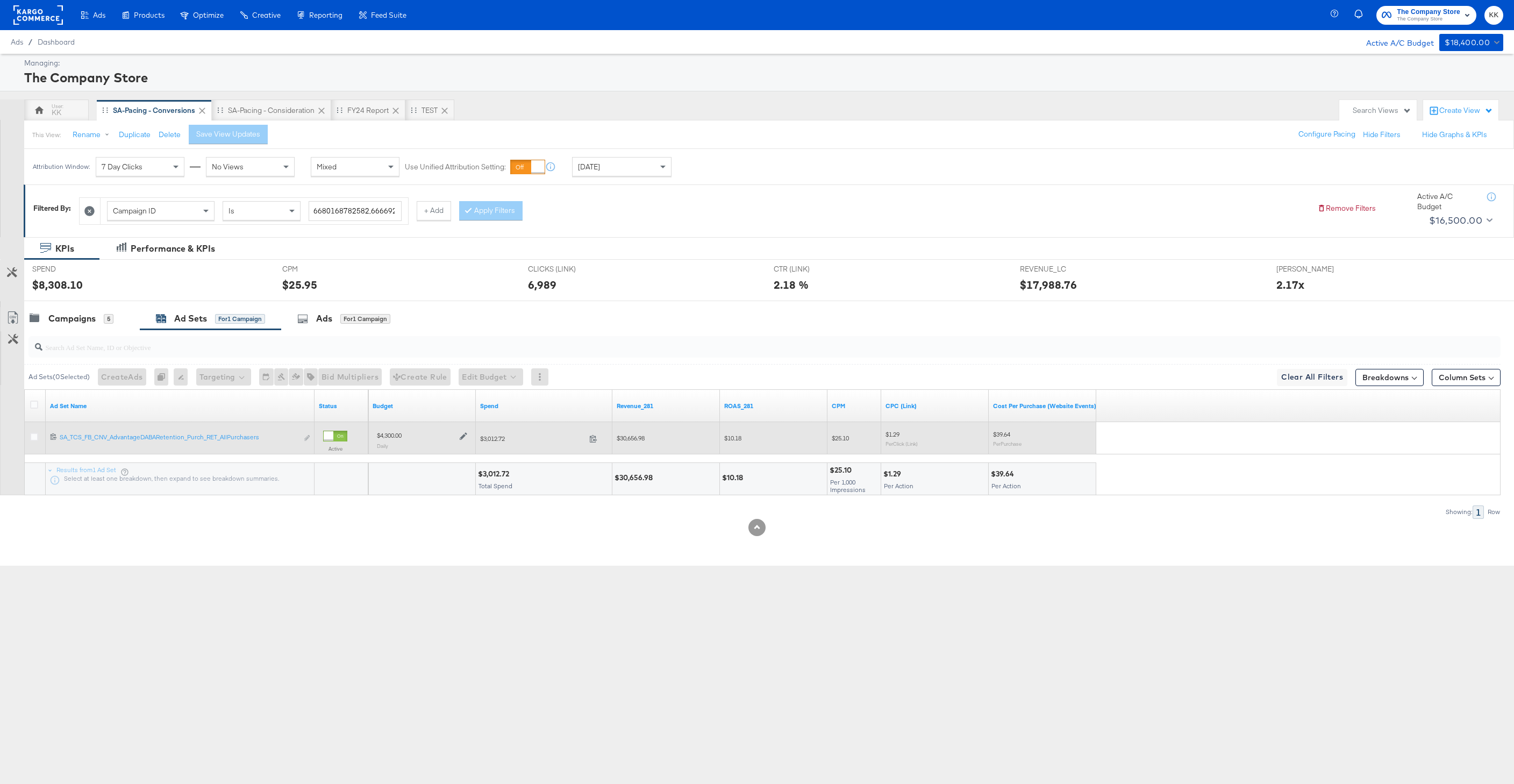
click at [463, 437] on icon at bounding box center [463, 437] width 8 height 8
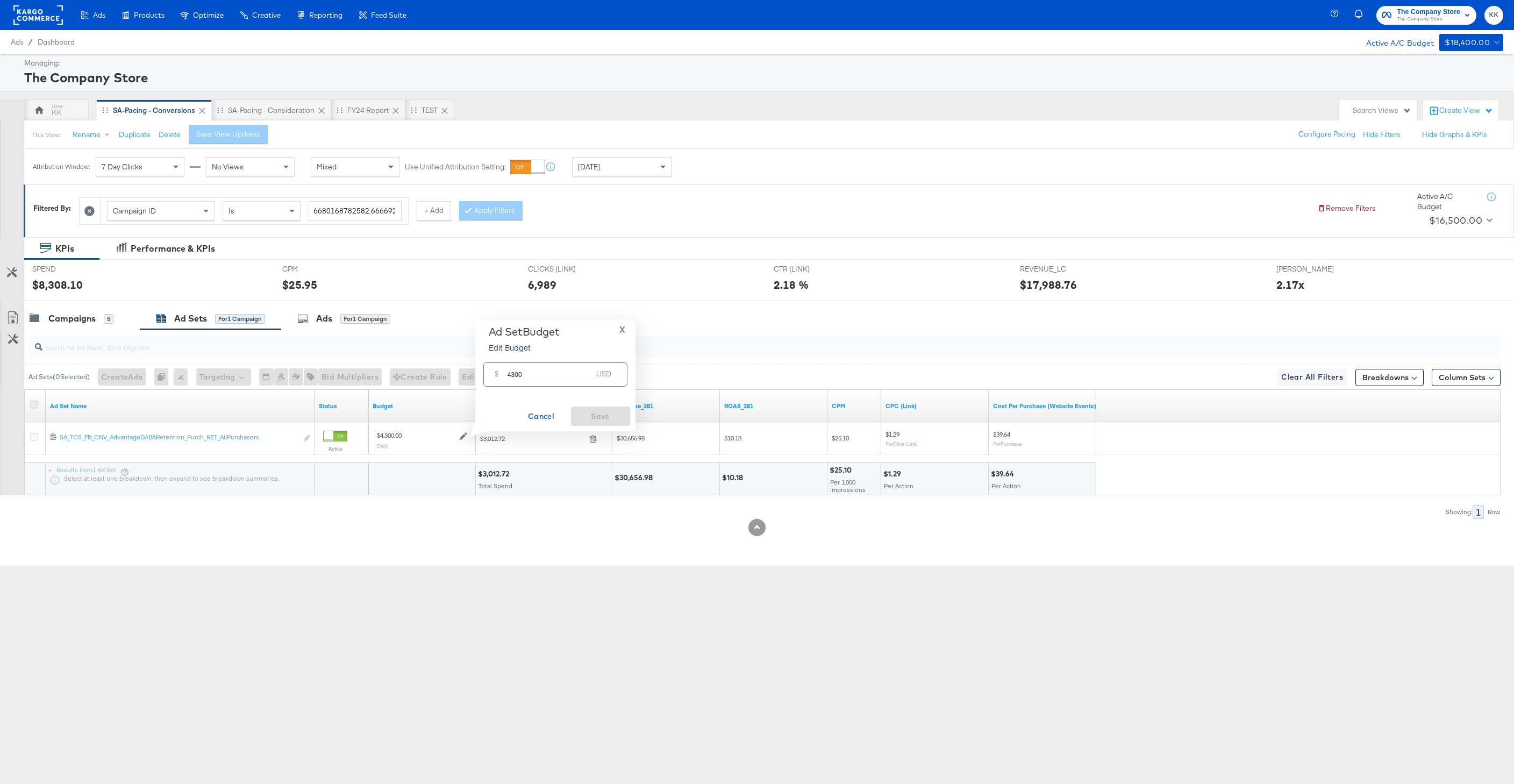
click at [30, 406] on icon at bounding box center [34, 404] width 8 height 8
click at [0, 0] on input "checkbox" at bounding box center [0, 0] width 0 height 0
click at [486, 381] on button "Edit Budget" at bounding box center [476, 377] width 65 height 17
click at [482, 403] on span "Edit Ad Set Budget" at bounding box center [479, 405] width 61 height 14
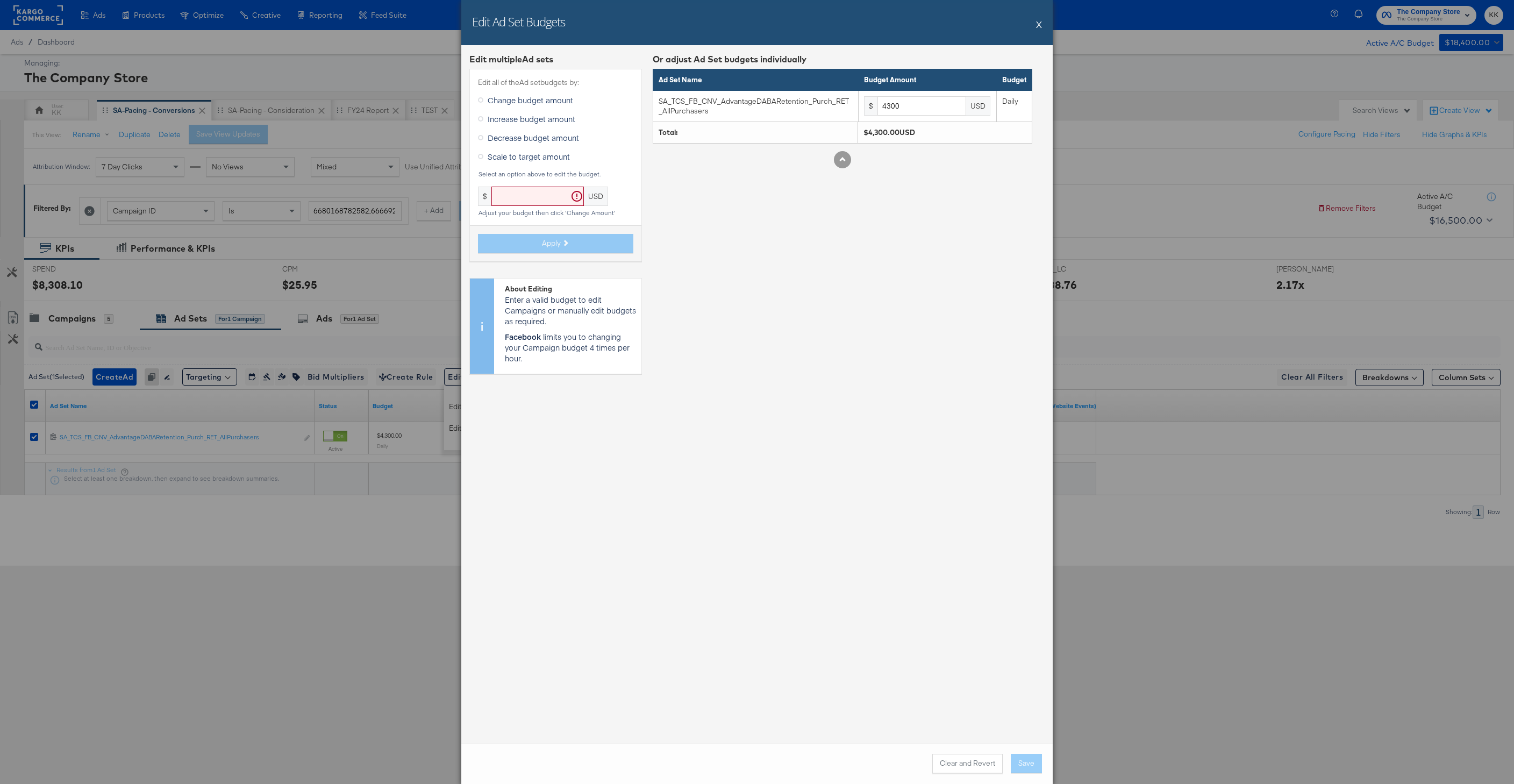
click at [501, 140] on span "Decrease budget amount" at bounding box center [533, 137] width 92 height 10
click at [0, 0] on input "Decrease budget amount" at bounding box center [0, 0] width 0 height 0
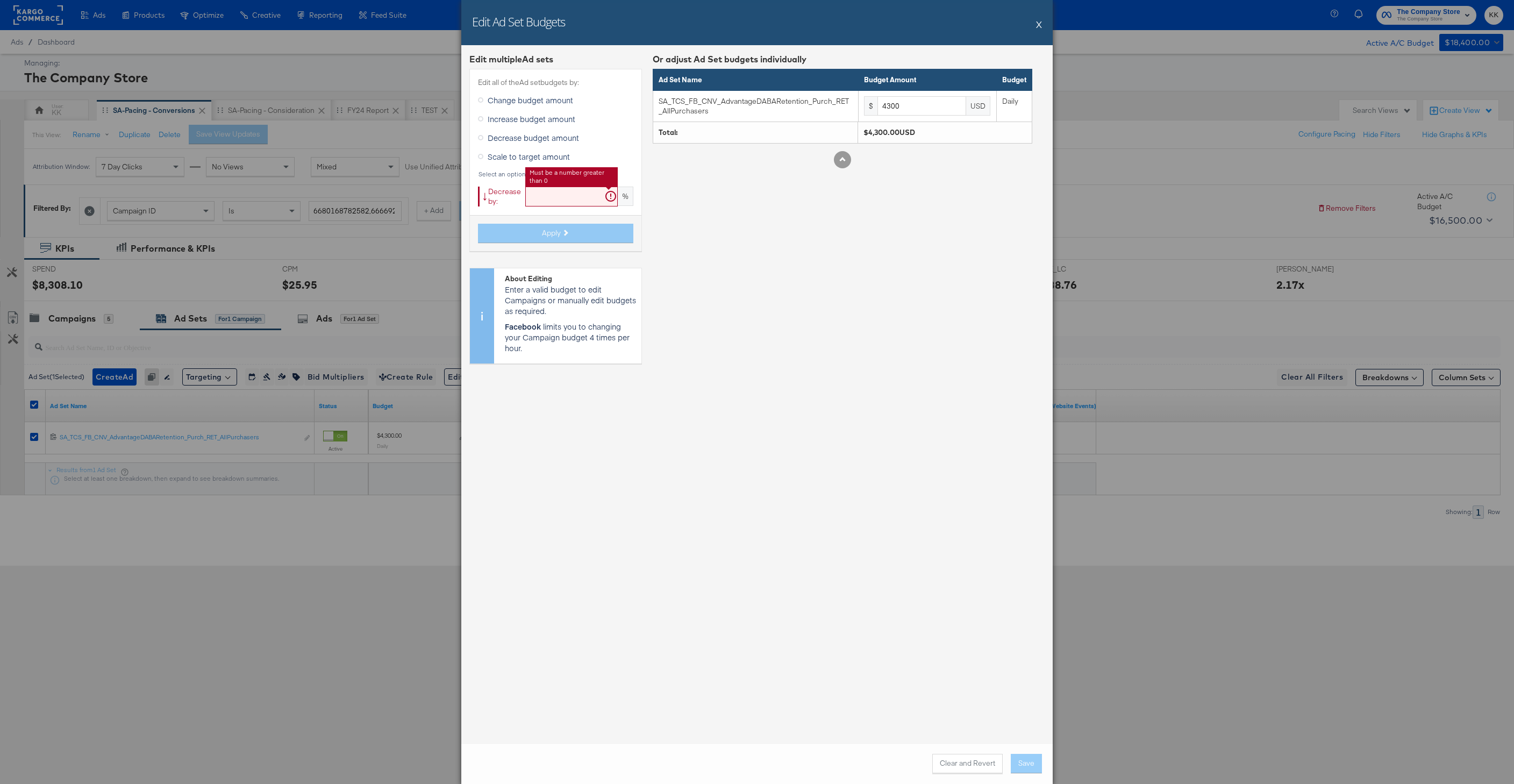
click at [537, 200] on input "text" at bounding box center [572, 196] width 93 height 20
type input "19"
click at [553, 237] on span "Apply" at bounding box center [552, 233] width 19 height 10
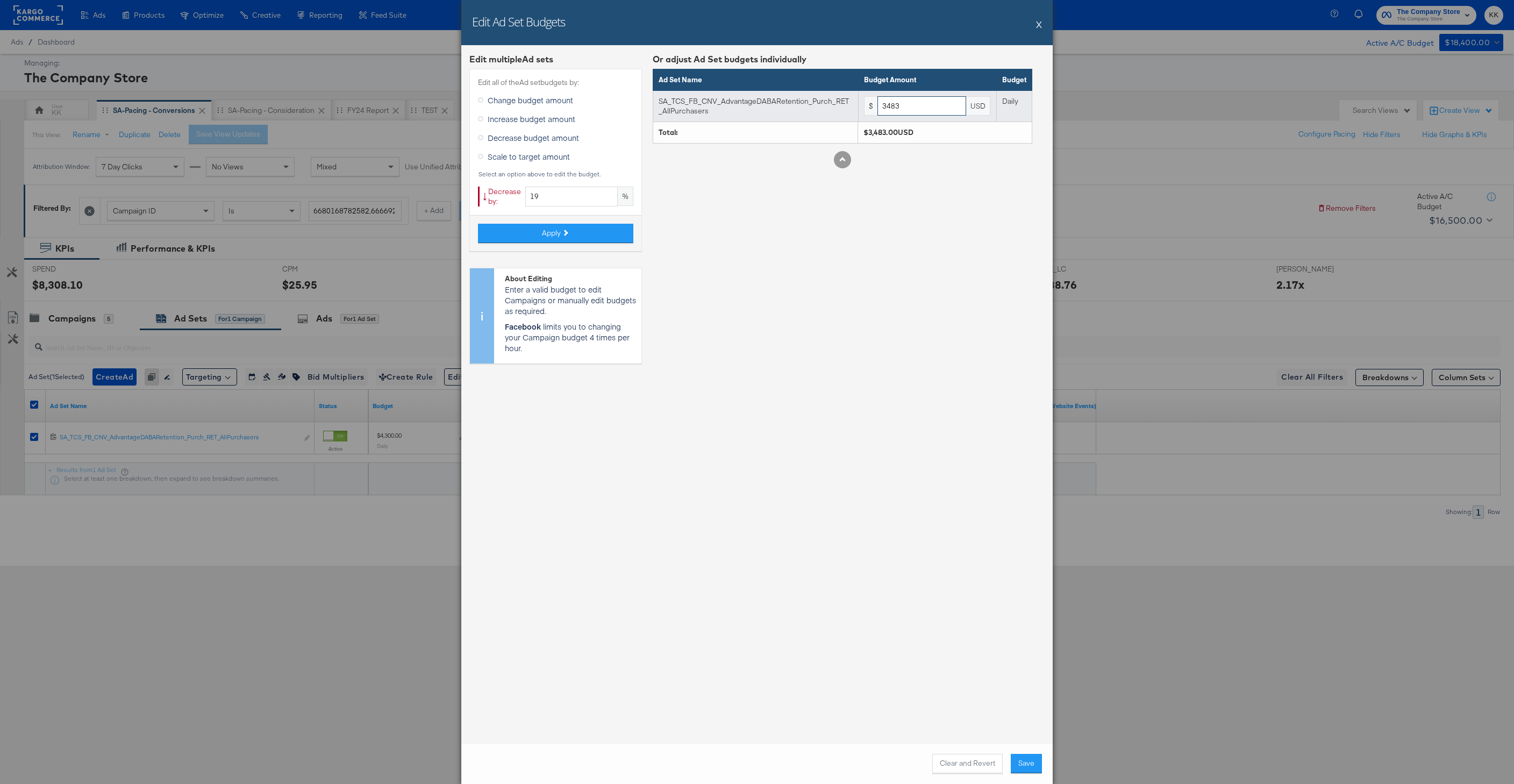
drag, startPoint x: 914, startPoint y: 111, endPoint x: 821, endPoint y: 105, distance: 93.2
click at [821, 105] on tr "SA_TCS_FB_CNV_AdvantageDABARetention_Purch_RET_AllPurchasers $ 3483 USD Daily" at bounding box center [843, 105] width 379 height 31
type input "3400"
click at [1032, 748] on div "Clear and Revert Save" at bounding box center [757, 762] width 591 height 41
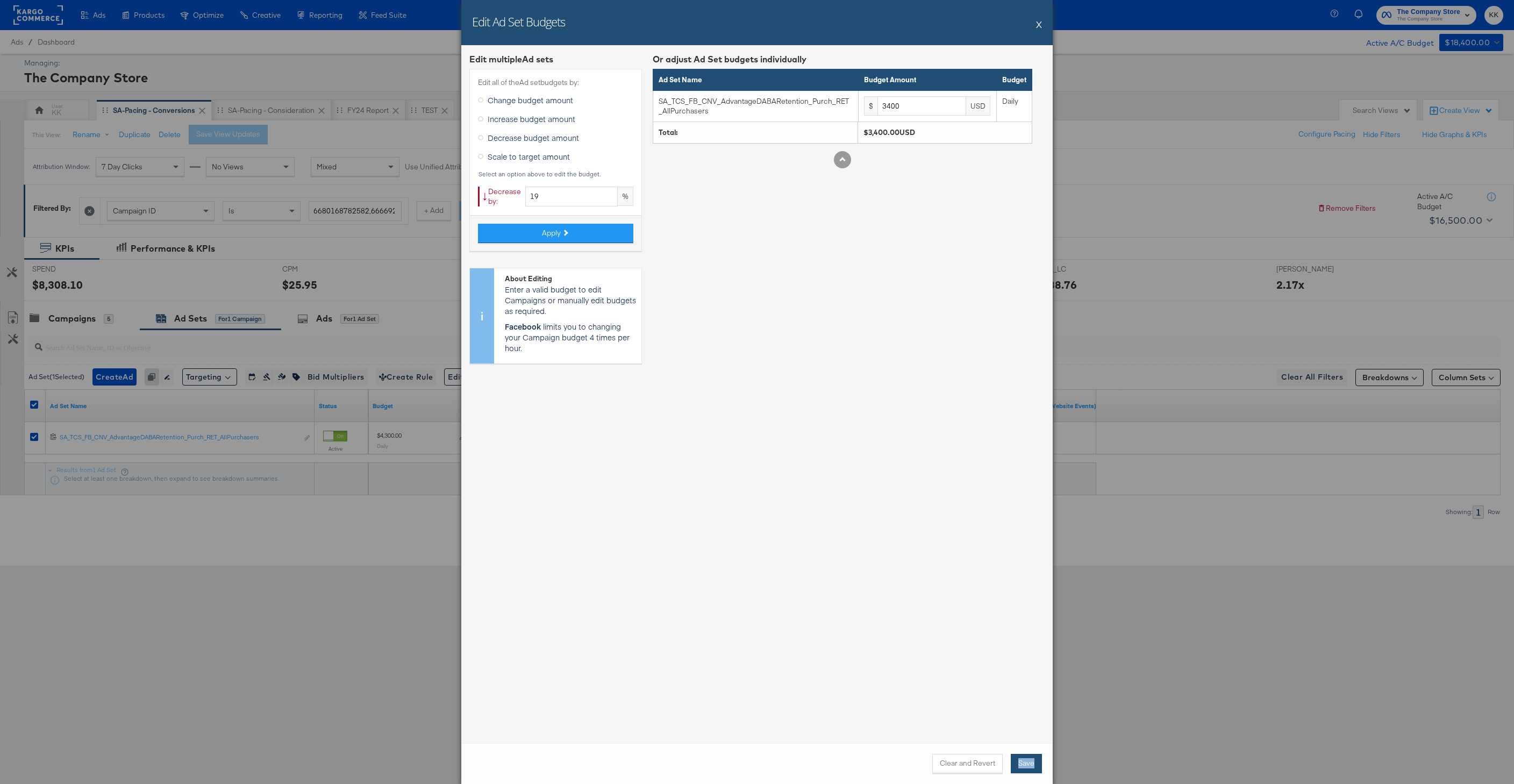
click at [1032, 755] on button "Save" at bounding box center [1026, 763] width 31 height 19
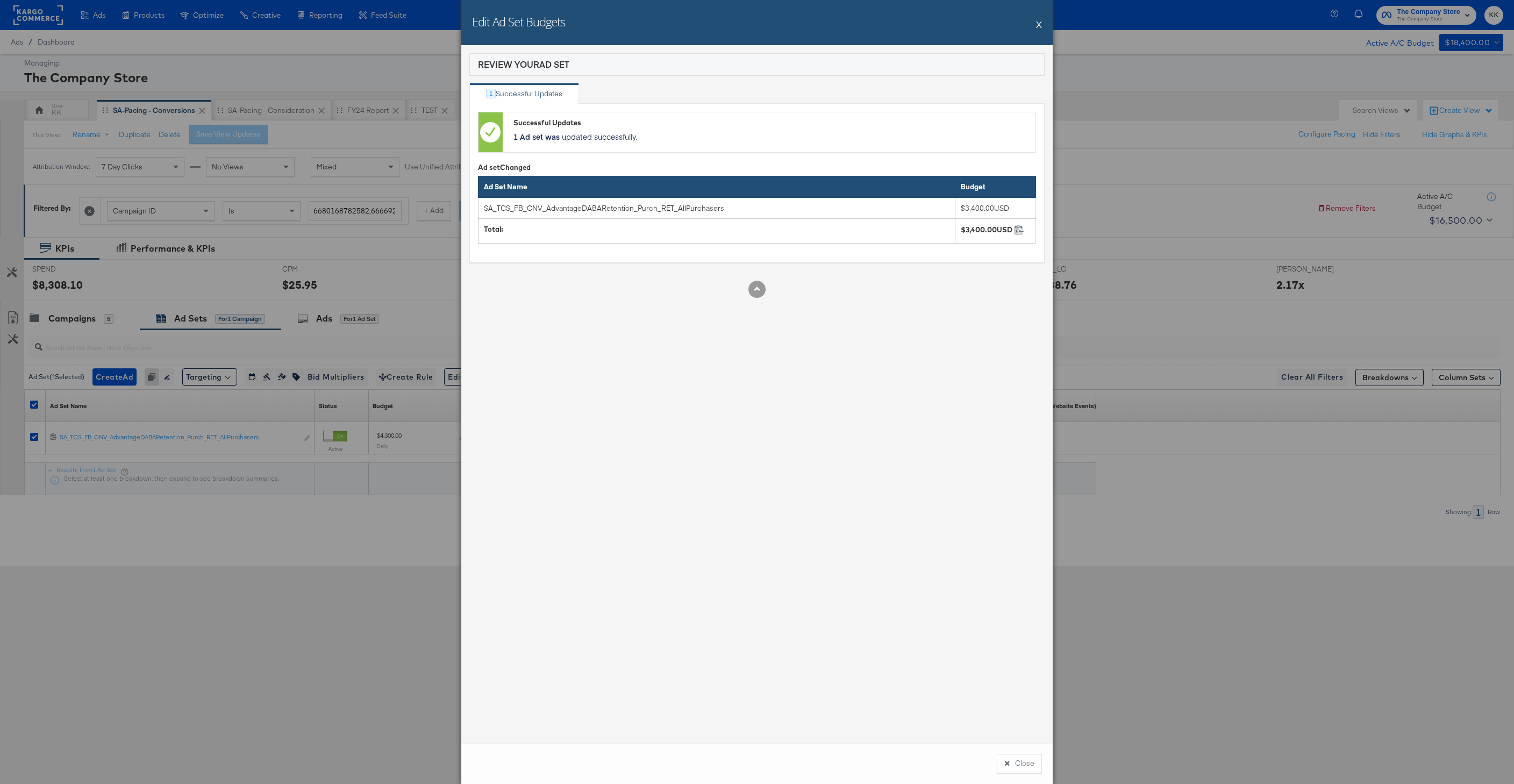
click at [1024, 760] on button "Close" at bounding box center [1019, 763] width 45 height 19
